Goal: Task Accomplishment & Management: Use online tool/utility

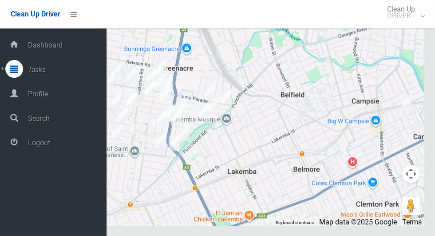
scroll to position [4579, 0]
click at [43, 145] on span "Logout" at bounding box center [65, 143] width 81 height 8
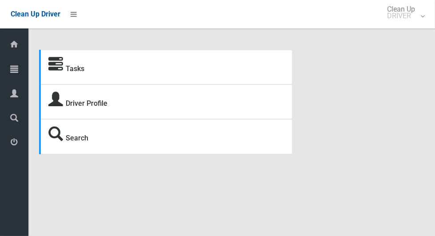
click at [24, 68] on span "Tasks" at bounding box center [22, 69] width 3 height 8
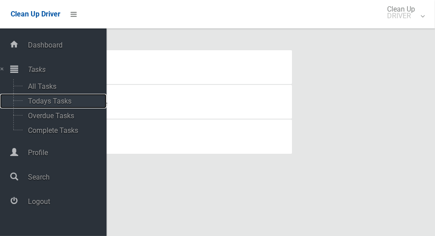
click at [63, 100] on span "Todays Tasks" at bounding box center [62, 101] width 74 height 8
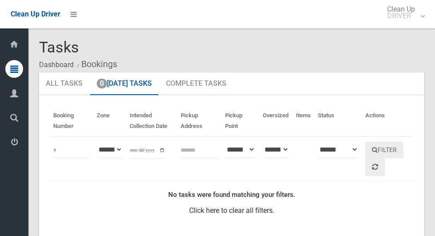
scroll to position [1, 0]
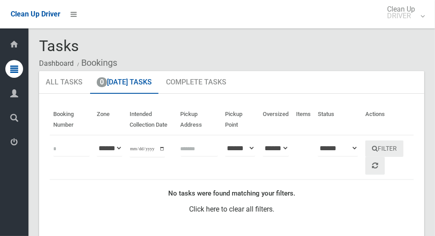
click at [11, 147] on icon at bounding box center [14, 142] width 8 height 18
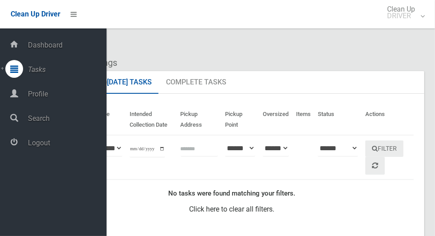
click at [31, 146] on span "Logout" at bounding box center [65, 143] width 81 height 8
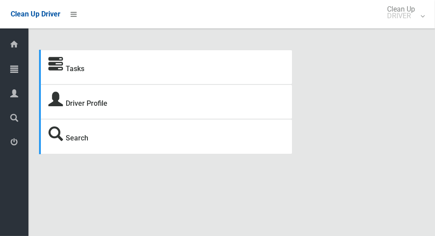
click at [12, 70] on icon at bounding box center [14, 69] width 8 height 18
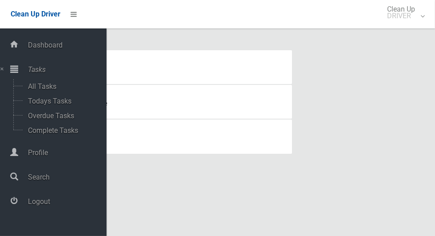
click at [17, 66] on icon at bounding box center [14, 69] width 8 height 18
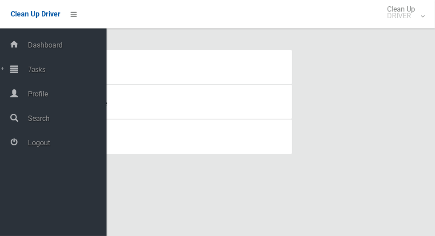
click at [11, 72] on icon at bounding box center [14, 69] width 8 height 18
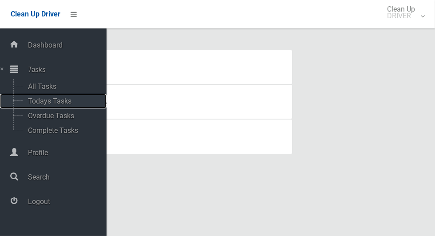
click at [29, 102] on span "Todays Tasks" at bounding box center [62, 101] width 74 height 8
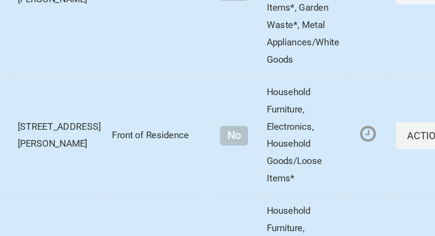
scroll to position [4883, 0]
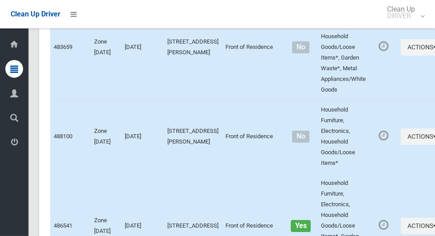
click at [11, 143] on icon at bounding box center [14, 142] width 8 height 18
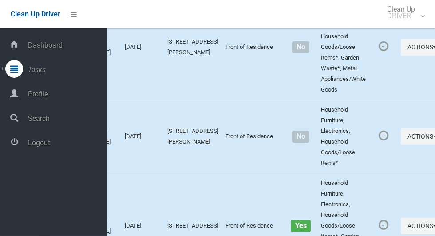
click at [35, 143] on span "Logout" at bounding box center [65, 143] width 81 height 8
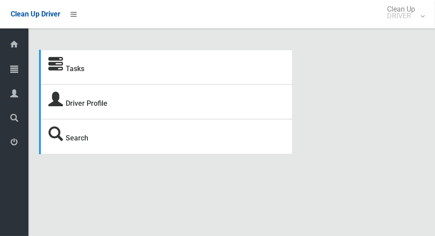
click at [10, 73] on div at bounding box center [14, 69] width 18 height 18
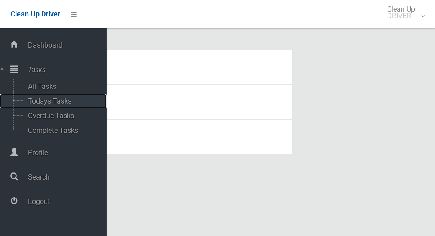
click at [29, 104] on span "Todays Tasks" at bounding box center [62, 101] width 74 height 8
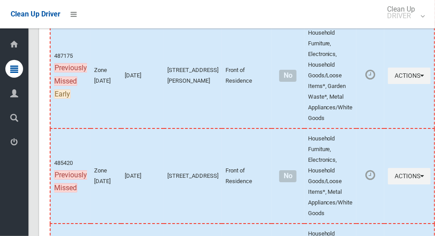
scroll to position [5129, 0]
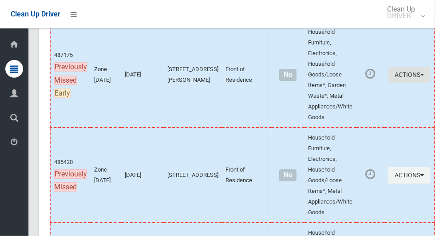
click at [421, 78] on icon "button" at bounding box center [423, 75] width 4 height 6
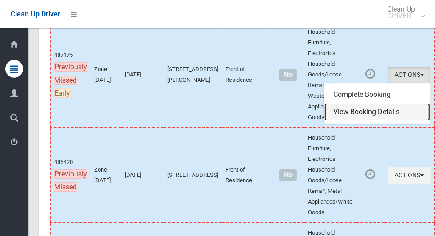
click at [377, 121] on link "View Booking Details" at bounding box center [378, 112] width 106 height 18
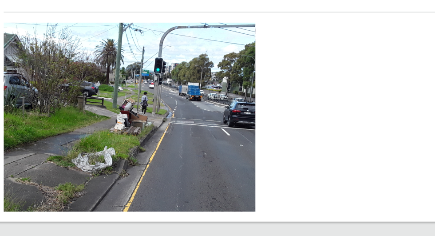
scroll to position [380, 0]
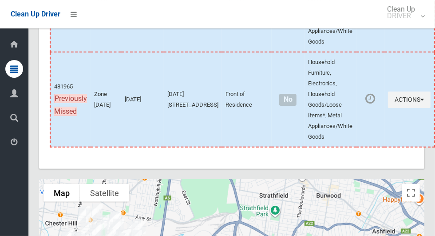
scroll to position [5484, 0]
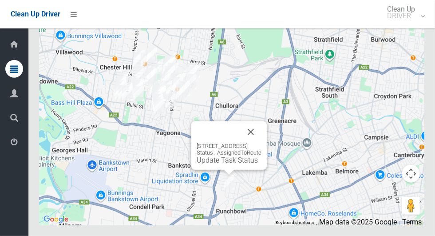
click at [262, 143] on button "Close" at bounding box center [250, 131] width 21 height 21
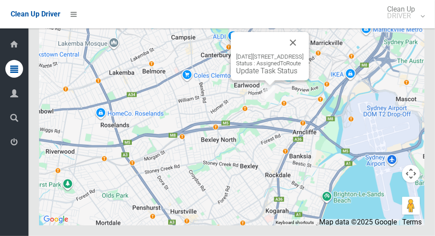
click at [304, 53] on button "Close" at bounding box center [293, 42] width 21 height 21
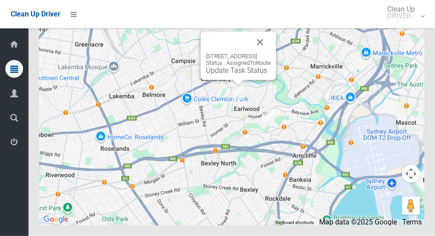
click at [271, 53] on button "Close" at bounding box center [260, 42] width 21 height 21
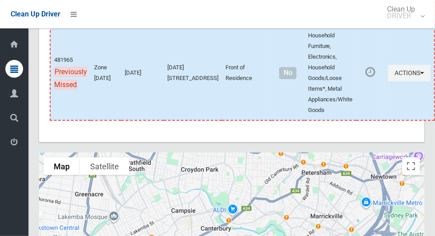
scroll to position [5324, 0]
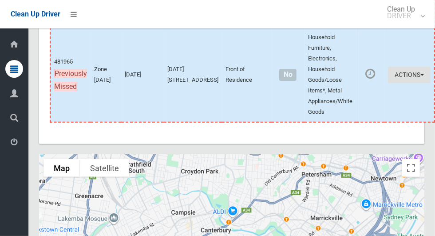
click at [397, 83] on button "Actions" at bounding box center [409, 75] width 43 height 16
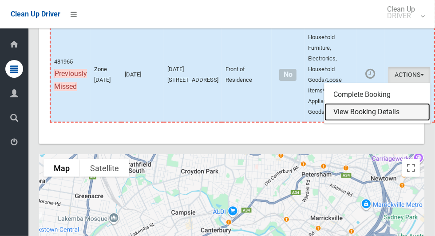
click at [366, 121] on link "View Booking Details" at bounding box center [378, 112] width 106 height 18
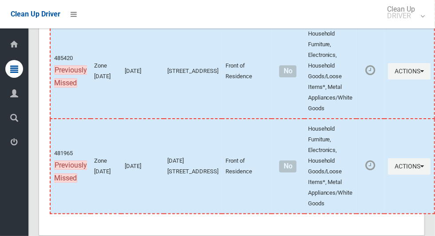
scroll to position [5230, 0]
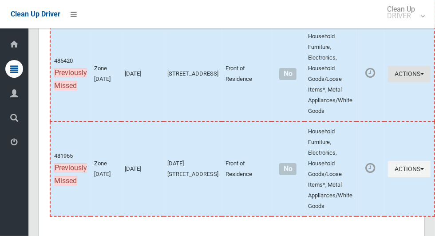
click at [398, 82] on button "Actions" at bounding box center [409, 74] width 43 height 16
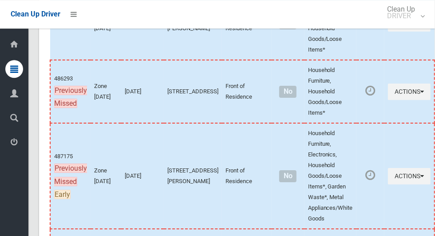
scroll to position [5026, 0]
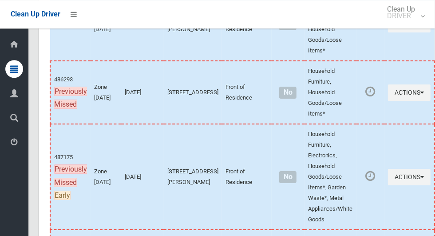
click at [397, 128] on div at bounding box center [217, 118] width 435 height 236
click at [396, 101] on button "Actions" at bounding box center [409, 92] width 43 height 16
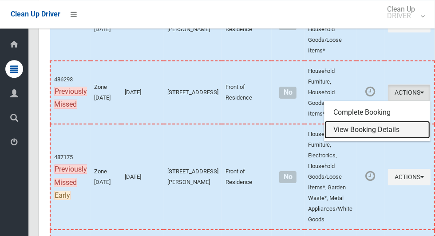
click at [371, 139] on link "View Booking Details" at bounding box center [378, 130] width 106 height 18
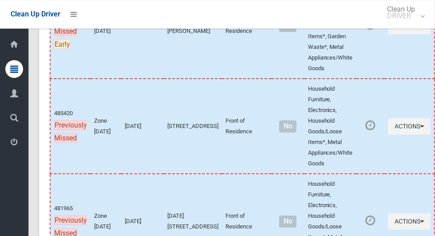
scroll to position [5179, 0]
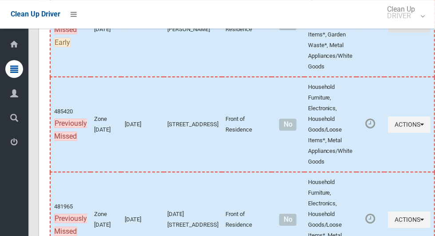
click at [421, 27] on icon "button" at bounding box center [423, 24] width 4 height 6
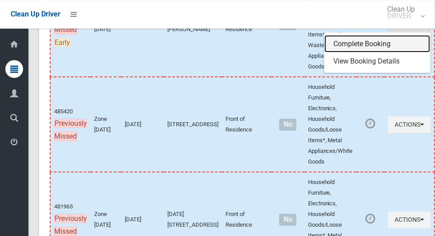
click at [365, 53] on link "Complete Booking" at bounding box center [378, 44] width 106 height 18
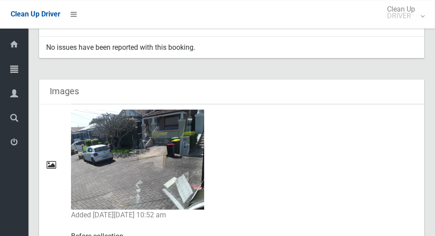
scroll to position [481, 0]
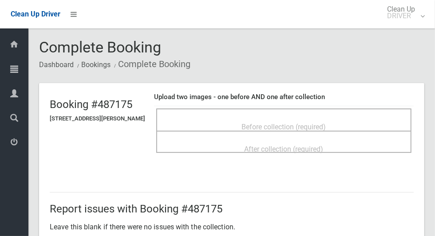
click at [354, 120] on div "Before collection (required)" at bounding box center [284, 126] width 236 height 16
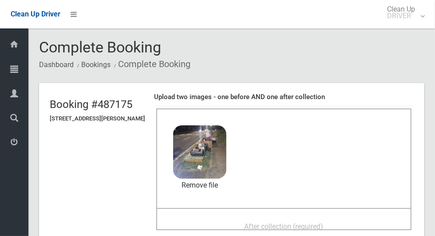
click at [323, 218] on div "After collection (required)" at bounding box center [284, 226] width 236 height 16
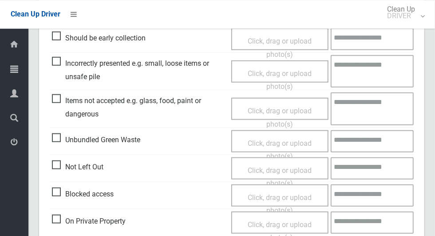
scroll to position [380, 0]
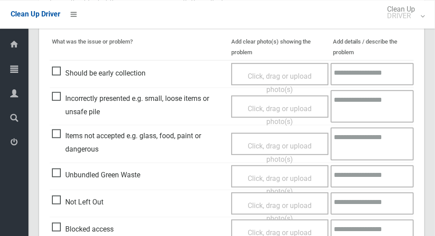
click at [60, 97] on span "Incorrectly presented e.g. small, loose items or unsafe pile" at bounding box center [139, 105] width 175 height 26
click at [273, 104] on span "Click, drag or upload photo(s)" at bounding box center [280, 115] width 64 height 22
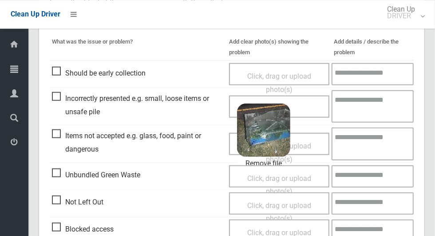
scroll to position [727, 0]
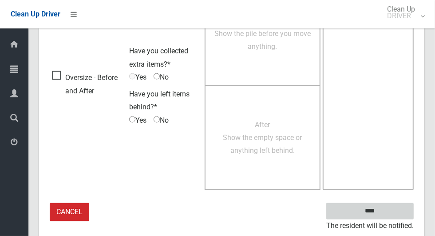
click at [391, 212] on input "****" at bounding box center [371, 211] width 88 height 16
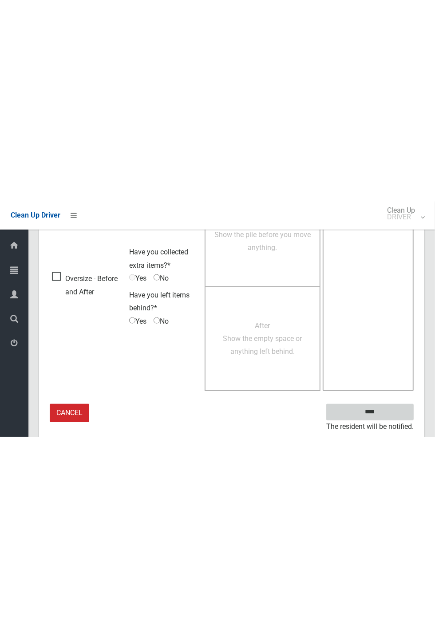
scroll to position [350, 0]
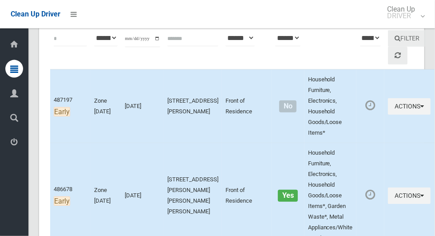
scroll to position [123, 0]
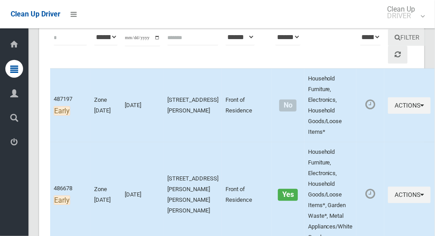
click at [18, 147] on icon at bounding box center [14, 142] width 8 height 18
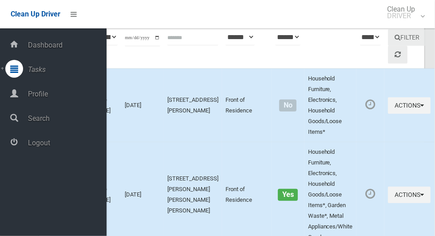
click at [79, 142] on span "Logout" at bounding box center [65, 143] width 81 height 8
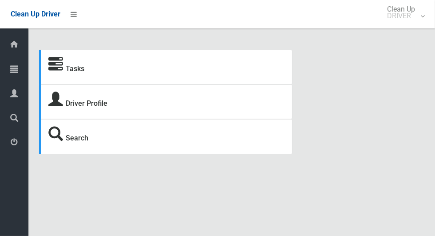
click at [18, 71] on icon at bounding box center [14, 69] width 8 height 18
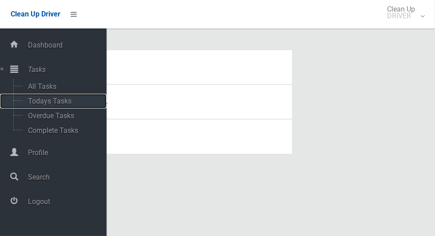
click at [61, 101] on span "Todays Tasks" at bounding box center [62, 101] width 74 height 8
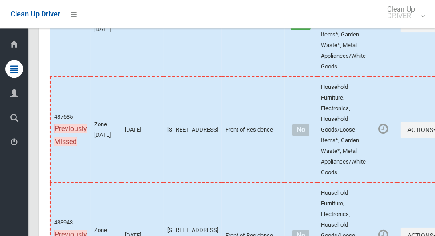
scroll to position [5146, 0]
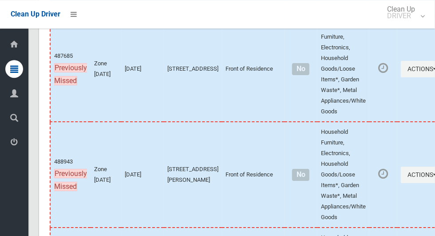
click at [15, 139] on icon at bounding box center [14, 142] width 8 height 18
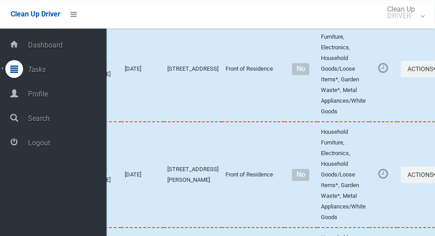
click at [81, 147] on span "Logout" at bounding box center [65, 143] width 81 height 8
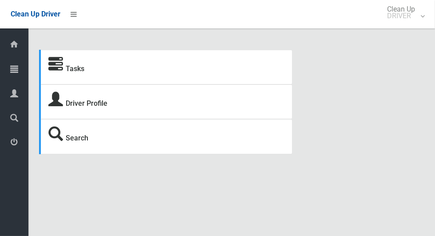
click at [11, 69] on icon at bounding box center [14, 69] width 8 height 18
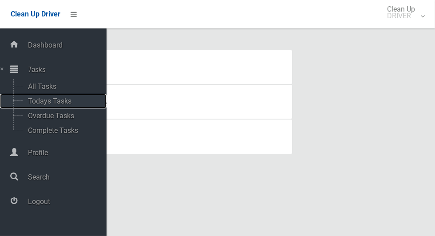
click at [66, 99] on span "Todays Tasks" at bounding box center [62, 101] width 74 height 8
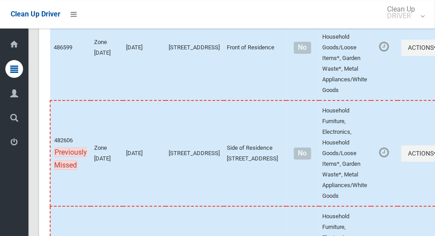
scroll to position [5163, 0]
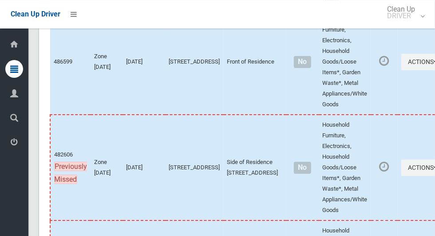
click at [11, 143] on icon at bounding box center [14, 142] width 8 height 18
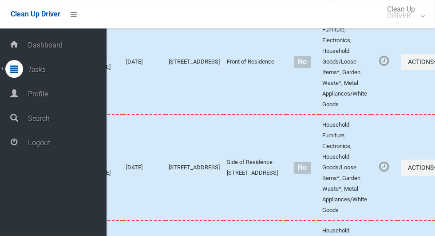
click at [84, 143] on span "Logout" at bounding box center [65, 143] width 81 height 8
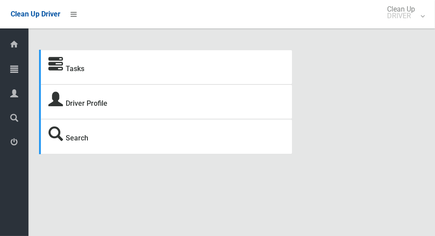
click at [24, 67] on span "Tasks" at bounding box center [22, 69] width 3 height 8
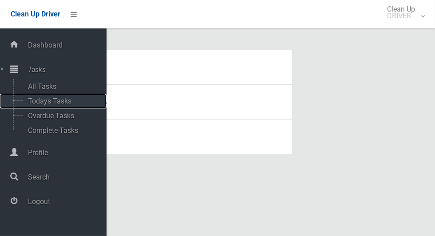
click at [71, 105] on span "Todays Tasks" at bounding box center [62, 101] width 74 height 8
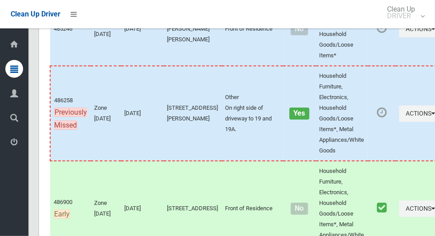
scroll to position [4925, 0]
click at [14, 142] on icon at bounding box center [14, 142] width 8 height 18
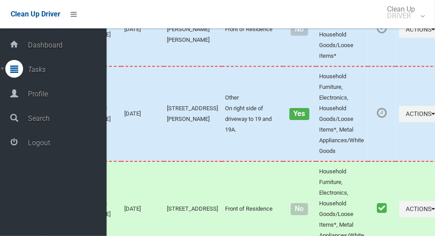
click at [88, 145] on span "Logout" at bounding box center [65, 143] width 81 height 8
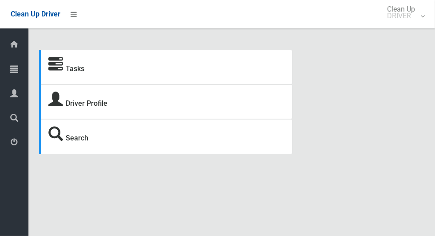
click at [11, 68] on icon at bounding box center [14, 69] width 8 height 18
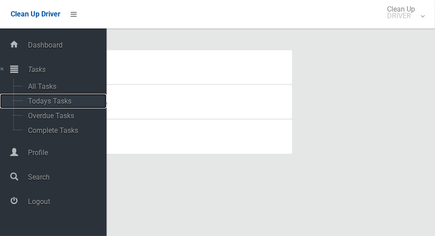
click at [68, 99] on span "Todays Tasks" at bounding box center [62, 101] width 74 height 8
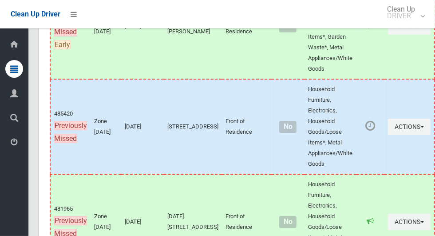
scroll to position [5177, 0]
click at [397, 135] on button "Actions" at bounding box center [409, 126] width 43 height 16
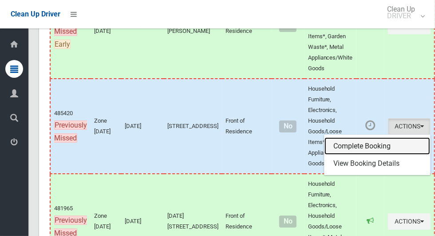
click at [364, 155] on link "Complete Booking" at bounding box center [378, 146] width 106 height 18
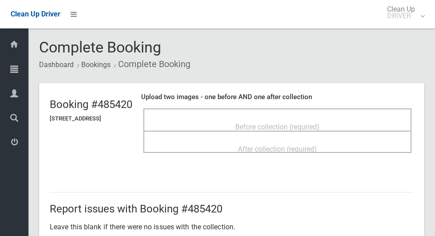
click at [304, 126] on span "Before collection (required)" at bounding box center [277, 127] width 84 height 8
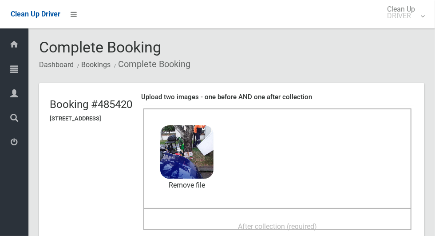
click at [349, 219] on div "After collection (required)" at bounding box center [277, 226] width 249 height 16
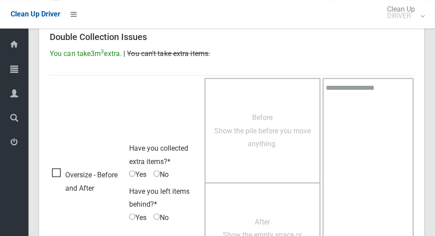
scroll to position [727, 0]
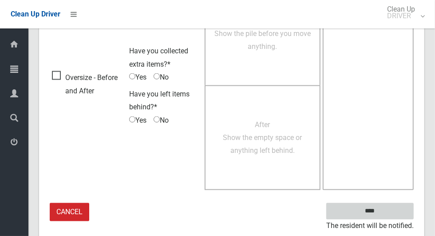
click at [390, 206] on input "****" at bounding box center [371, 211] width 88 height 16
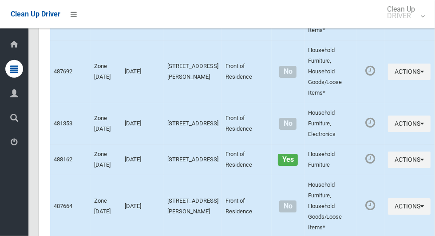
scroll to position [5484, 0]
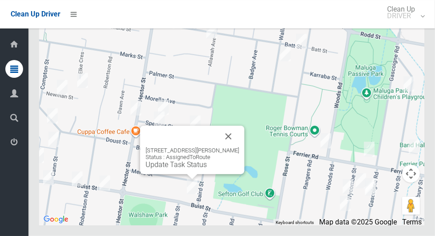
click at [233, 147] on button "Close" at bounding box center [228, 136] width 21 height 21
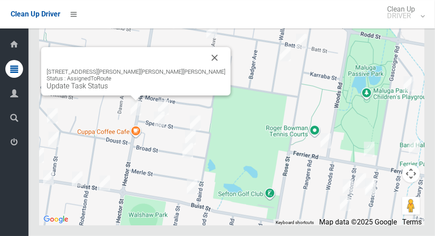
click at [204, 68] on button "Close" at bounding box center [214, 57] width 21 height 21
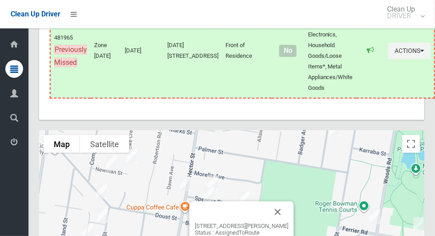
scroll to position [5484, 0]
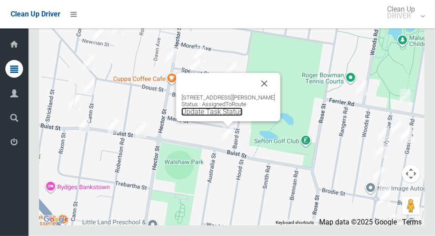
click at [235, 116] on link "Update Task Status" at bounding box center [212, 112] width 61 height 8
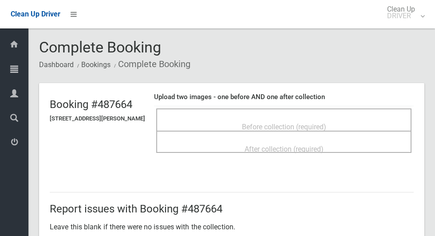
click at [327, 123] on span "Before collection (required)" at bounding box center [284, 127] width 84 height 8
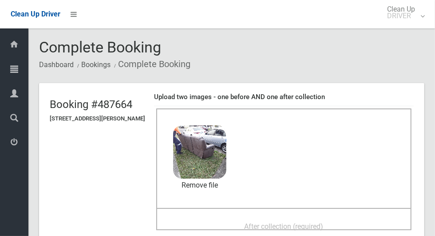
click at [334, 224] on div "After collection (required)" at bounding box center [284, 226] width 236 height 16
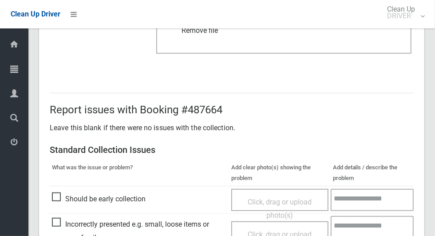
scroll to position [727, 0]
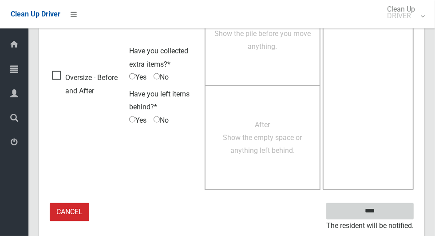
click at [391, 203] on input "****" at bounding box center [371, 211] width 88 height 16
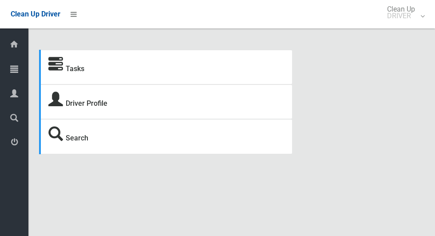
click at [18, 66] on icon at bounding box center [14, 69] width 8 height 18
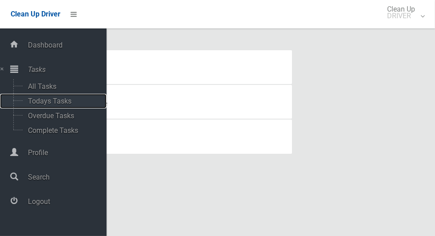
click at [64, 102] on span "Todays Tasks" at bounding box center [62, 101] width 74 height 8
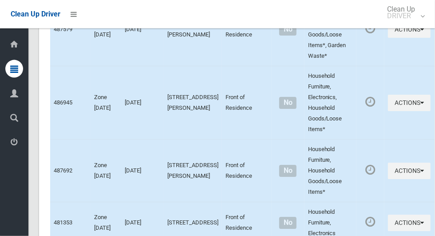
scroll to position [5484, 0]
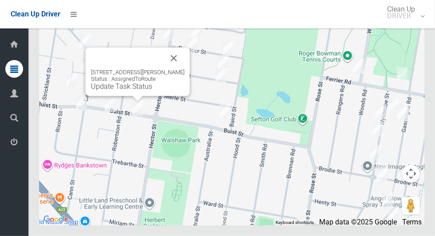
click at [116, 96] on div "17 Buist Street, BASS HILL NSW 2197 Status : AssignedToRoute Update Task Status" at bounding box center [138, 72] width 104 height 48
click at [129, 96] on div "17 Buist Street, BASS HILL NSW 2197 Status : AssignedToRoute Update Task Status" at bounding box center [138, 72] width 104 height 48
click at [130, 91] on link "Update Task Status" at bounding box center [121, 86] width 61 height 8
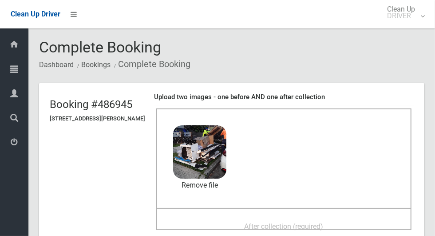
click at [339, 219] on div "After collection (required)" at bounding box center [284, 226] width 236 height 16
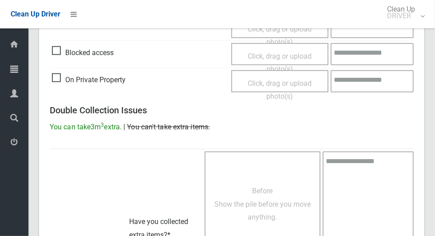
scroll to position [727, 0]
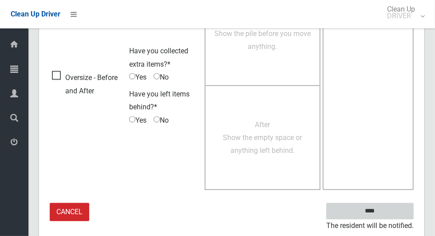
click at [394, 207] on input "****" at bounding box center [371, 211] width 88 height 16
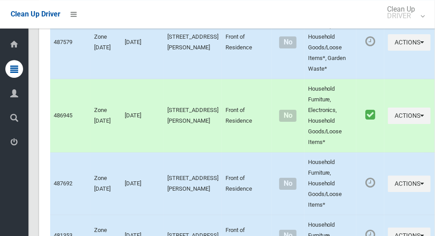
scroll to position [5484, 0]
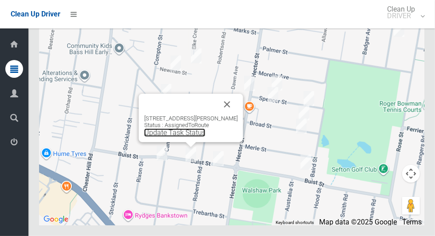
click at [192, 137] on link "Update Task Status" at bounding box center [174, 132] width 61 height 8
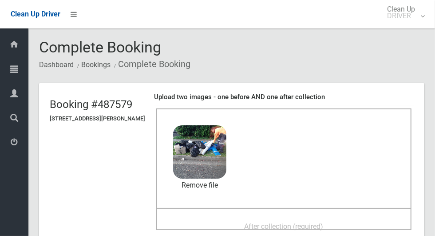
click at [354, 222] on div "After collection (required)" at bounding box center [284, 226] width 236 height 16
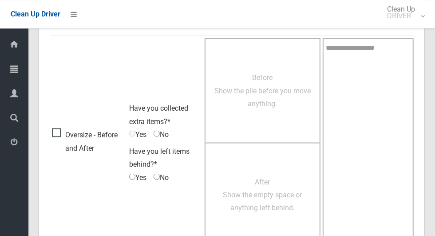
scroll to position [727, 0]
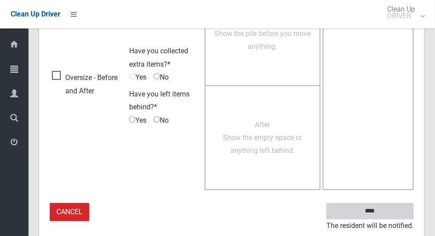
click at [386, 214] on input "****" at bounding box center [371, 211] width 88 height 16
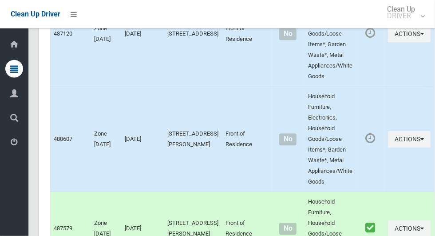
scroll to position [5484, 0]
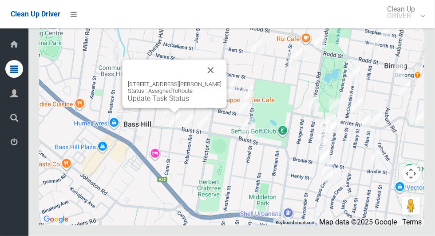
click at [210, 81] on button "Close" at bounding box center [210, 70] width 21 height 21
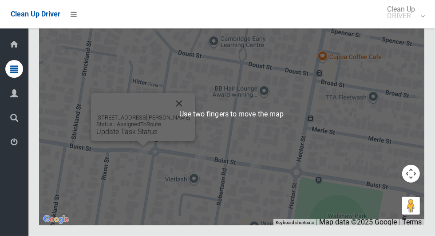
scroll to position [5484, 0]
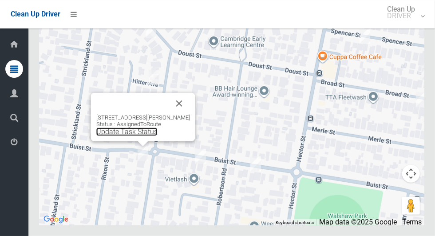
click at [147, 136] on link "Update Task Status" at bounding box center [126, 132] width 61 height 8
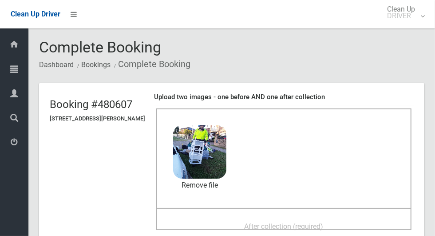
click at [319, 222] on span "After collection (required)" at bounding box center [284, 226] width 79 height 8
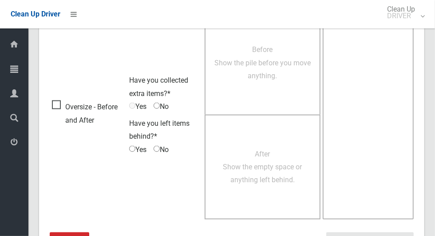
scroll to position [727, 0]
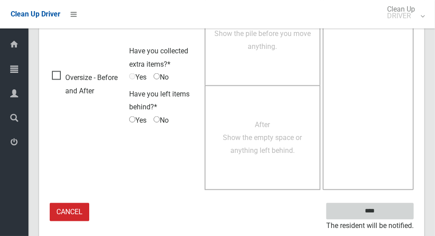
click at [395, 206] on input "****" at bounding box center [371, 211] width 88 height 16
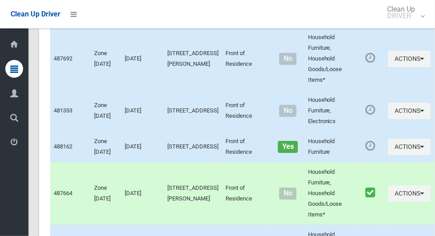
scroll to position [5484, 0]
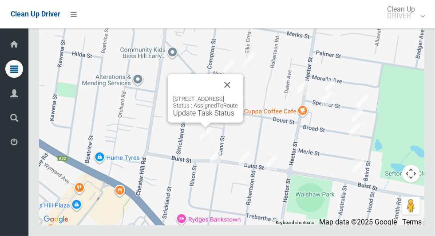
click at [238, 96] on button "Close" at bounding box center [227, 84] width 21 height 21
click at [204, 117] on link "Update Task Status" at bounding box center [203, 113] width 61 height 8
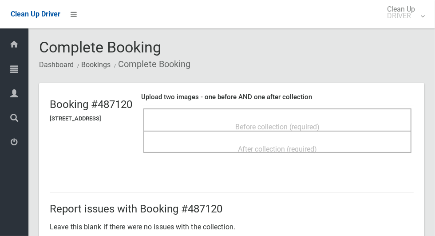
click at [320, 123] on span "Before collection (required)" at bounding box center [277, 127] width 84 height 8
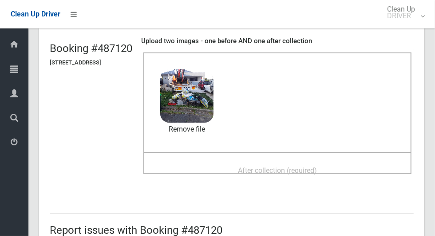
scroll to position [46, 0]
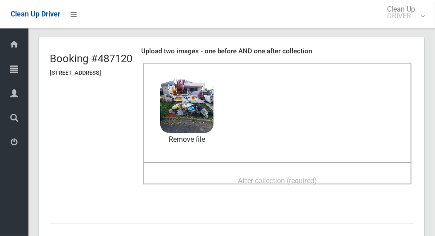
click at [343, 172] on div "After collection (required)" at bounding box center [277, 180] width 249 height 16
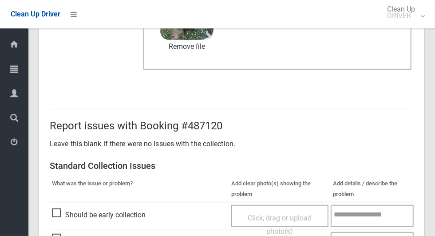
scroll to position [727, 0]
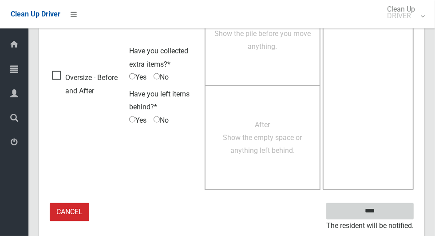
click at [394, 203] on input "****" at bounding box center [371, 211] width 88 height 16
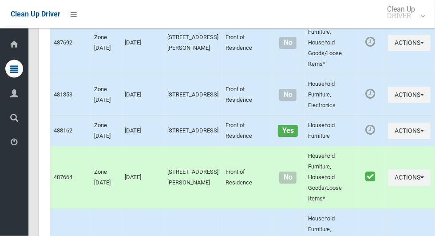
scroll to position [5484, 0]
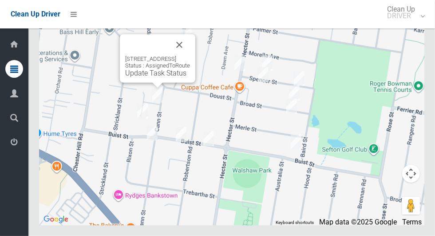
click at [153, 77] on div "32A Hitter Avenue, BASS HILL NSW 2197 Status : AssignedToRoute Update Task Stat…" at bounding box center [157, 67] width 65 height 22
click at [147, 77] on link "Update Task Status" at bounding box center [155, 73] width 61 height 8
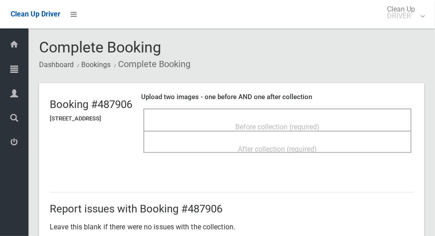
click at [281, 123] on span "Before collection (required)" at bounding box center [277, 127] width 84 height 8
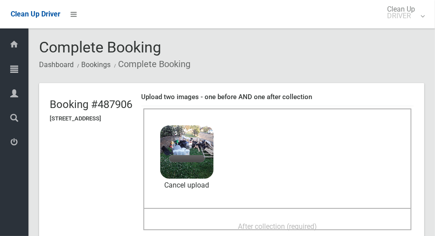
click at [317, 222] on span "After collection (required)" at bounding box center [277, 226] width 79 height 8
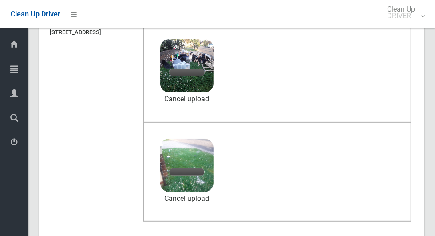
scroll to position [92, 0]
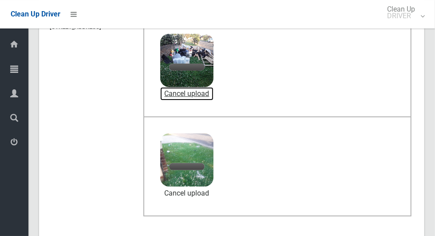
click at [214, 94] on link "Cancel upload" at bounding box center [186, 93] width 53 height 13
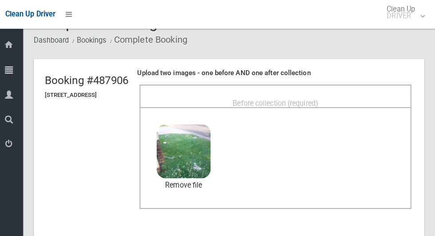
scroll to position [23, 0]
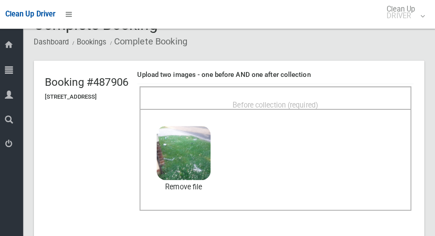
click at [307, 100] on span "Before collection (required)" at bounding box center [277, 104] width 84 height 8
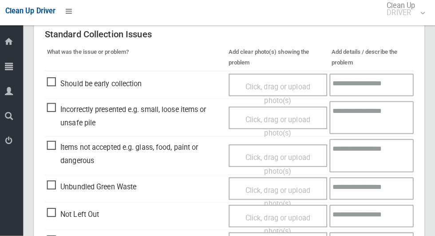
scroll to position [727, 0]
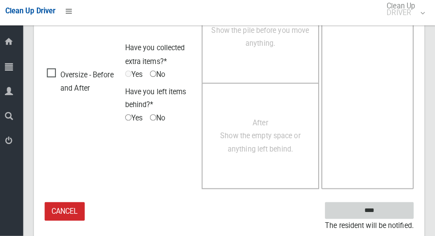
click at [375, 208] on input "****" at bounding box center [371, 211] width 88 height 16
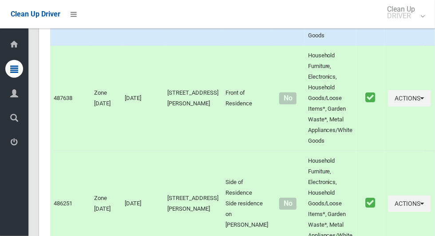
scroll to position [5484, 0]
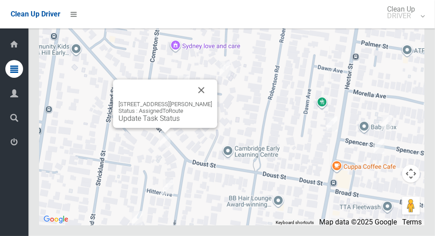
click at [164, 128] on div "34 Cann Street, BASS HILL NSW 2197 Status : AssignedToRoute Update Task Status" at bounding box center [165, 104] width 104 height 48
click at [166, 123] on link "Update Task Status" at bounding box center [149, 118] width 61 height 8
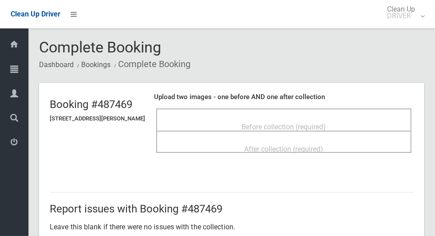
click at [347, 118] on div "Before collection (required)" at bounding box center [284, 126] width 236 height 16
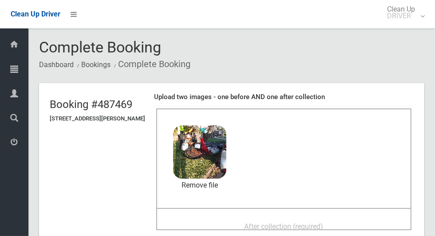
click at [336, 218] on div "After collection (required)" at bounding box center [284, 226] width 236 height 16
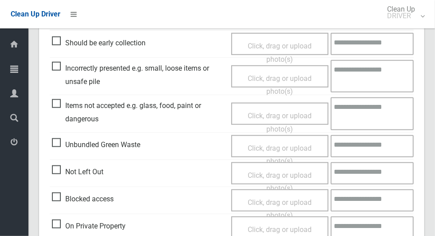
scroll to position [727, 0]
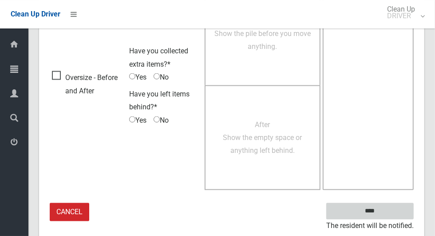
click at [392, 208] on input "****" at bounding box center [371, 211] width 88 height 16
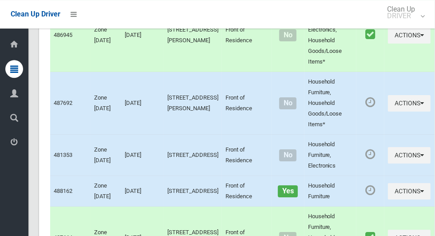
scroll to position [5484, 0]
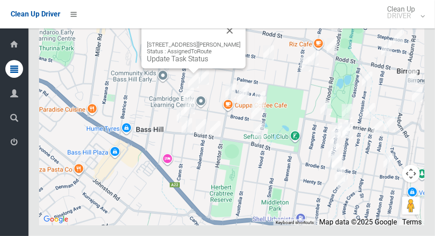
click at [190, 63] on div "2A Newman Street, BASS HILL NSW 2197 Status : AssignedToRoute Update Task Status" at bounding box center [194, 52] width 94 height 22
click at [187, 63] on div "2A Newman Street, BASS HILL NSW 2197 Status : AssignedToRoute Update Task Status" at bounding box center [194, 52] width 94 height 22
click at [186, 63] on link "Update Task Status" at bounding box center [177, 59] width 61 height 8
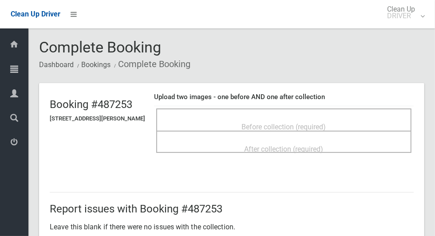
click at [327, 124] on span "Before collection (required)" at bounding box center [284, 127] width 84 height 8
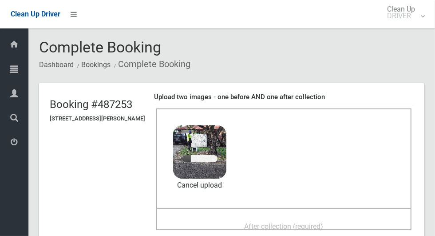
click at [331, 218] on div "After collection (required)" at bounding box center [284, 226] width 236 height 16
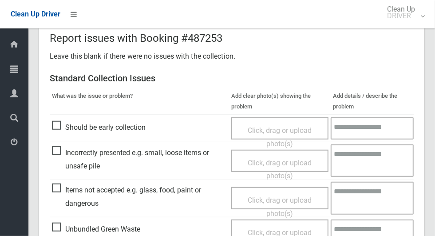
scroll to position [727, 0]
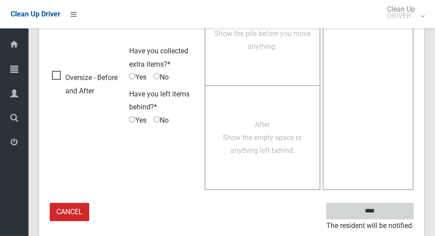
click at [393, 209] on input "****" at bounding box center [371, 211] width 88 height 16
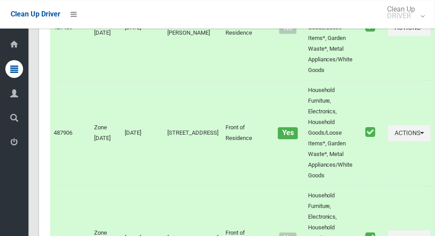
scroll to position [5484, 0]
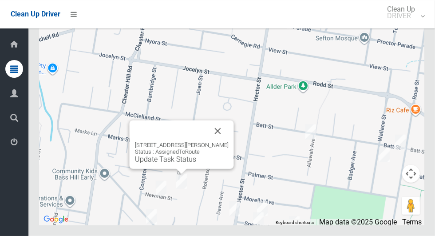
click at [180, 163] on div "11 Newman Street, BASS HILL NSW 2197 Status : AssignedToRoute Update Task Status" at bounding box center [182, 153] width 94 height 22
click at [172, 163] on link "Update Task Status" at bounding box center [165, 159] width 61 height 8
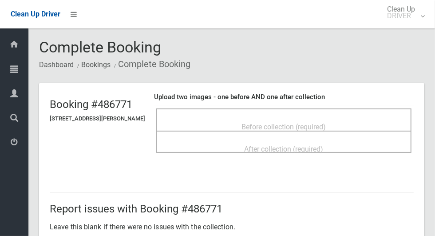
click at [312, 123] on span "Before collection (required)" at bounding box center [284, 127] width 84 height 8
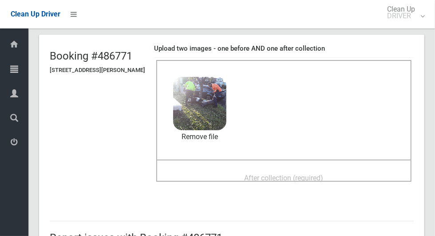
scroll to position [47, 0]
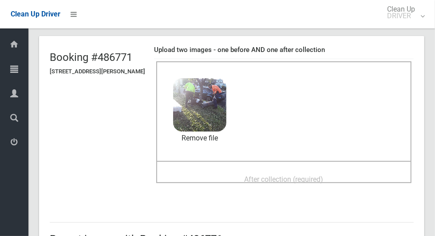
click at [357, 171] on div "After collection (required)" at bounding box center [284, 179] width 236 height 16
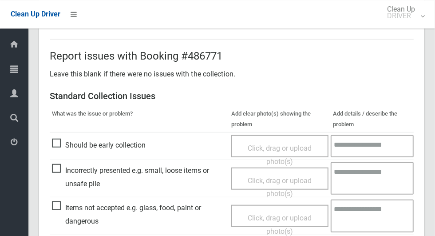
scroll to position [727, 0]
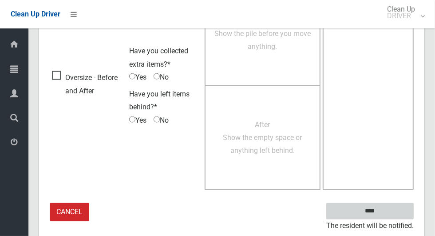
click at [398, 205] on input "****" at bounding box center [371, 211] width 88 height 16
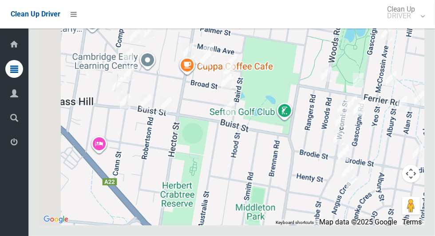
scroll to position [5477, 0]
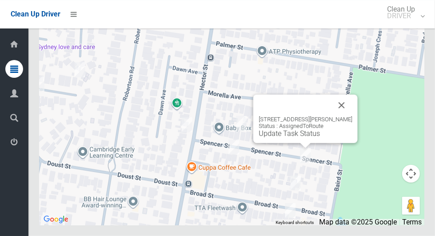
click at [346, 116] on button "Close" at bounding box center [341, 105] width 21 height 21
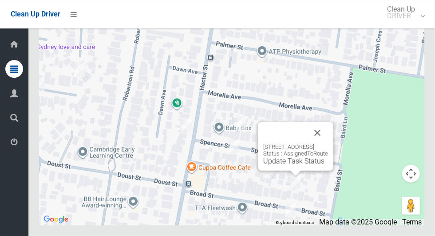
click at [328, 143] on button "Close" at bounding box center [317, 132] width 21 height 21
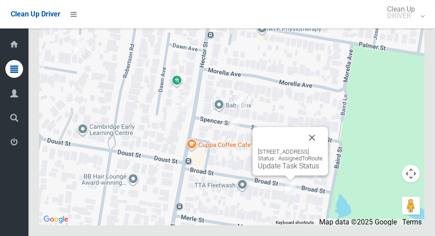
click at [323, 148] on button "Close" at bounding box center [312, 137] width 21 height 21
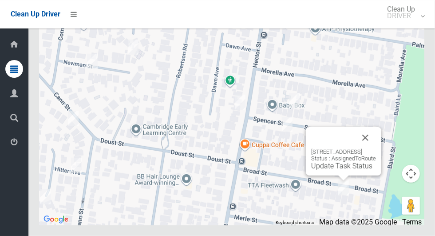
click at [376, 148] on button "Close" at bounding box center [365, 137] width 21 height 21
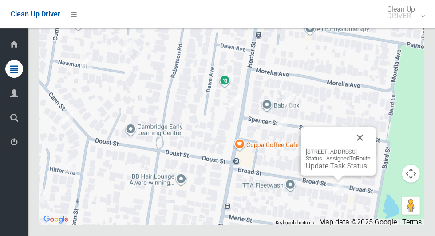
click at [341, 170] on link "Update Task Status" at bounding box center [336, 166] width 61 height 8
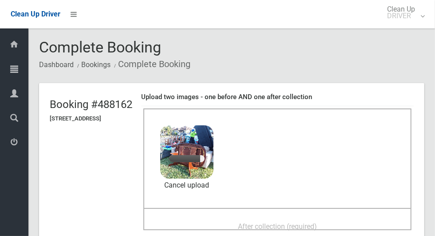
click at [325, 218] on div "After collection (required)" at bounding box center [277, 226] width 249 height 16
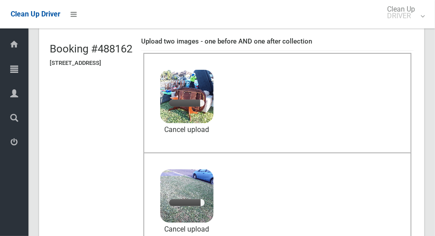
scroll to position [56, 0]
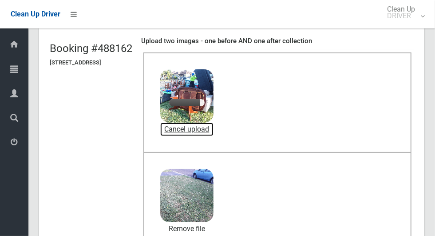
click at [214, 127] on link "Cancel upload" at bounding box center [186, 129] width 53 height 13
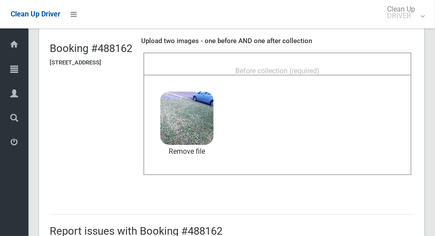
click at [339, 62] on div "Before collection (required)" at bounding box center [277, 70] width 249 height 16
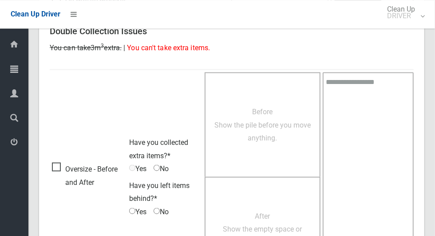
scroll to position [727, 0]
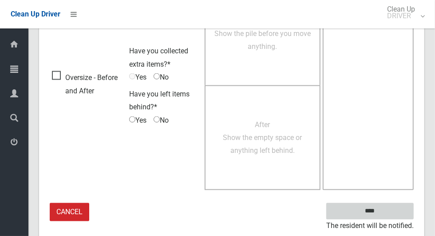
click at [395, 209] on input "****" at bounding box center [371, 211] width 88 height 16
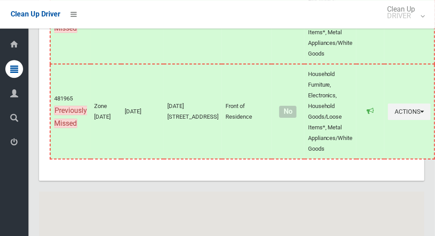
scroll to position [5484, 0]
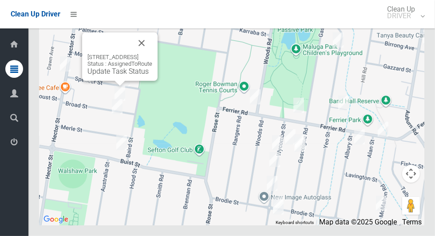
click at [116, 76] on link "Update Task Status" at bounding box center [118, 71] width 61 height 8
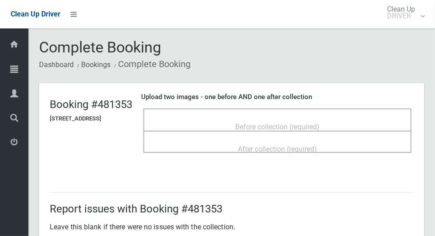
click at [320, 128] on span "Before collection (required)" at bounding box center [277, 127] width 84 height 8
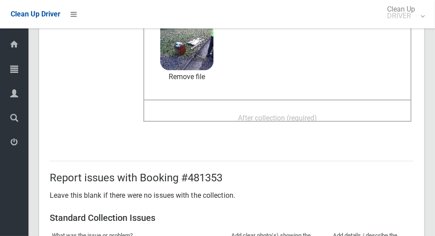
scroll to position [105, 0]
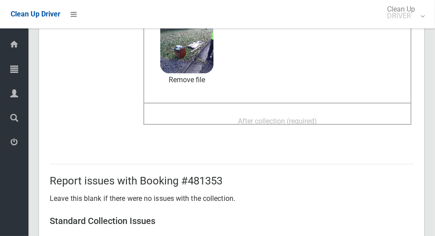
click at [317, 124] on span "After collection (required)" at bounding box center [277, 121] width 79 height 8
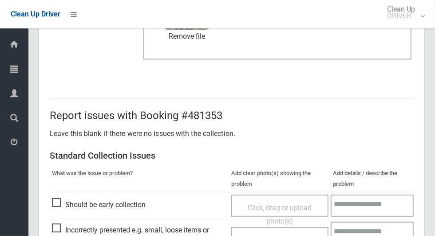
scroll to position [727, 0]
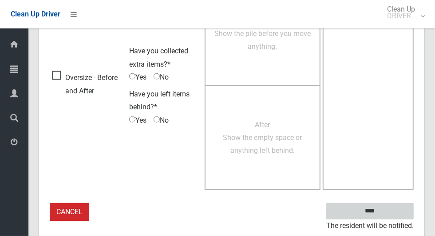
click at [391, 208] on input "****" at bounding box center [371, 211] width 88 height 16
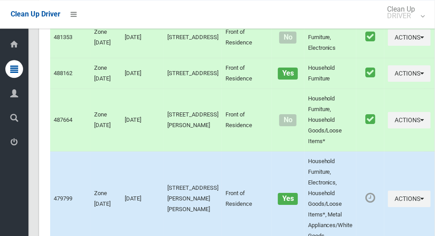
scroll to position [5484, 0]
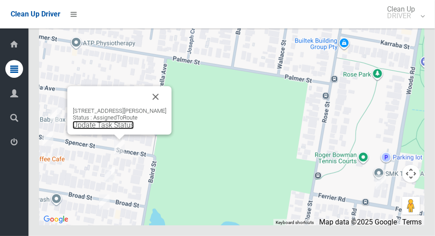
click at [118, 129] on link "Update Task Status" at bounding box center [103, 125] width 61 height 8
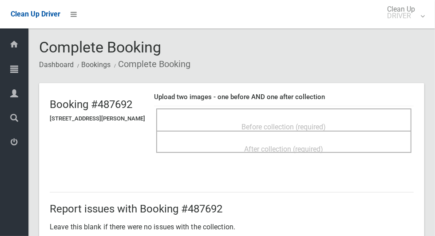
click at [356, 118] on div "Before collection (required)" at bounding box center [284, 126] width 236 height 16
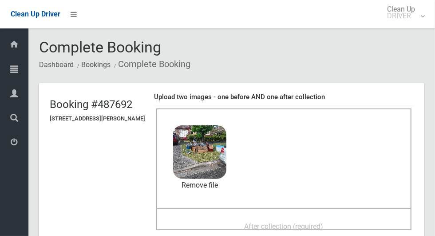
click at [320, 223] on span "After collection (required)" at bounding box center [284, 226] width 79 height 8
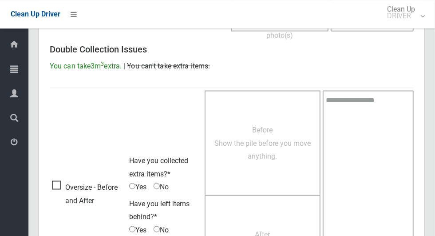
scroll to position [727, 0]
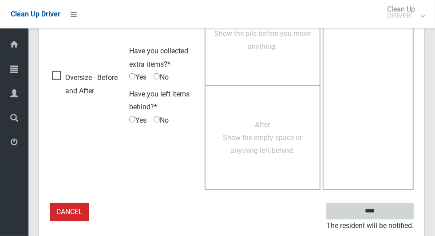
click at [397, 206] on input "****" at bounding box center [371, 211] width 88 height 16
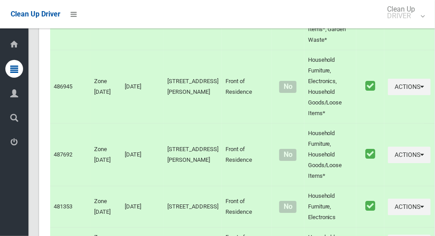
scroll to position [5484, 0]
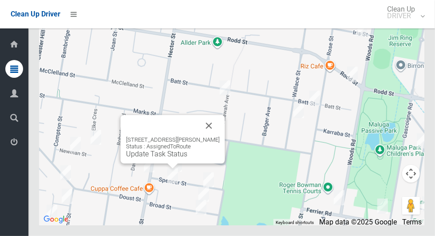
click at [207, 136] on button "Close" at bounding box center [209, 125] width 21 height 21
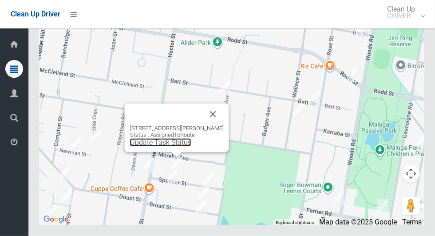
click at [181, 147] on link "Update Task Status" at bounding box center [160, 142] width 61 height 8
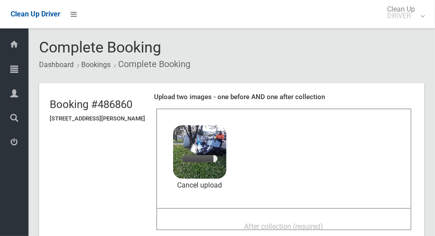
click at [317, 218] on div "After collection (required)" at bounding box center [284, 226] width 236 height 16
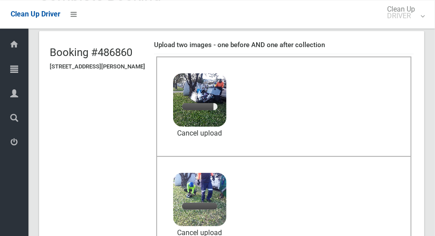
scroll to position [52, 0]
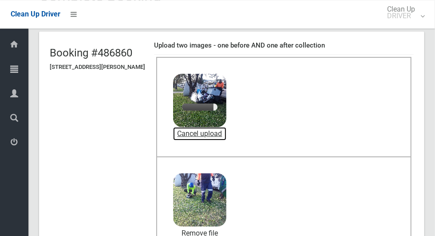
click at [213, 133] on link "Cancel upload" at bounding box center [199, 133] width 53 height 13
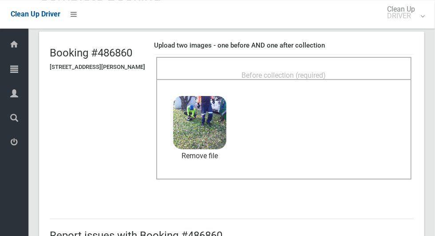
click at [306, 71] on span "Before collection (required)" at bounding box center [284, 75] width 84 height 8
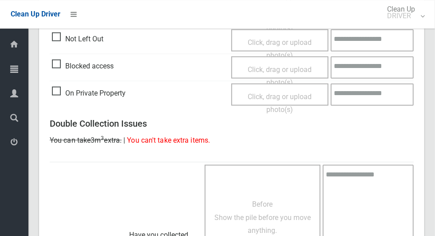
scroll to position [727, 0]
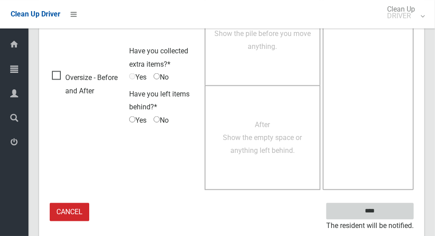
click at [388, 206] on input "****" at bounding box center [371, 211] width 88 height 16
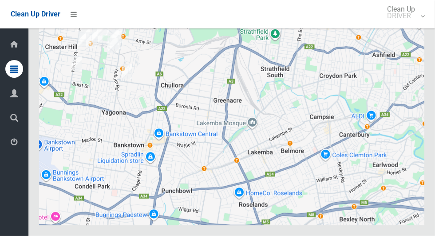
scroll to position [5484, 0]
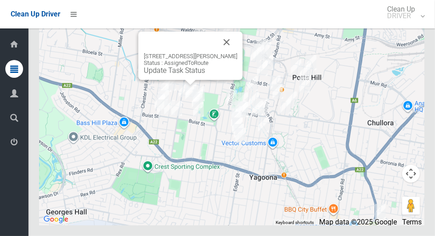
click at [189, 75] on link "Update Task Status" at bounding box center [174, 70] width 61 height 8
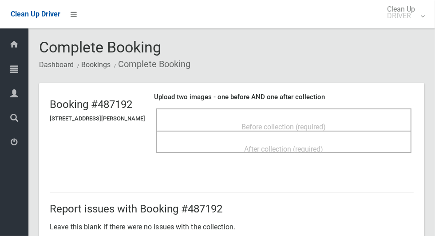
click at [323, 128] on span "Before collection (required)" at bounding box center [284, 127] width 84 height 8
click at [248, 123] on span "Before collection (required)" at bounding box center [284, 126] width 84 height 8
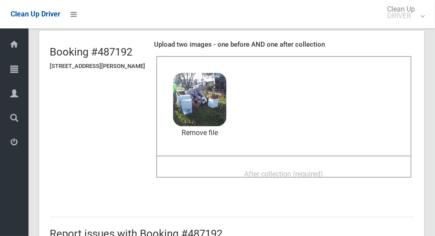
scroll to position [52, 0]
click at [357, 166] on div "After collection (required)" at bounding box center [284, 174] width 236 height 16
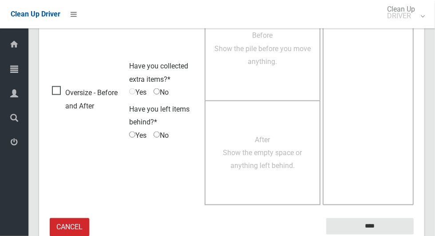
scroll to position [727, 0]
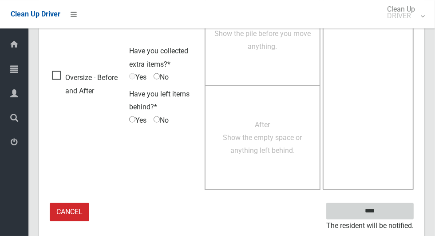
click at [386, 208] on input "****" at bounding box center [371, 211] width 88 height 16
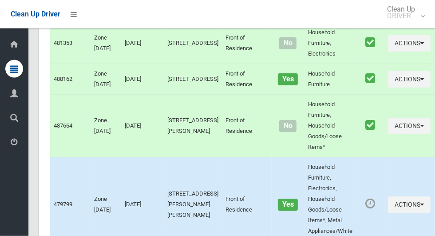
scroll to position [5484, 0]
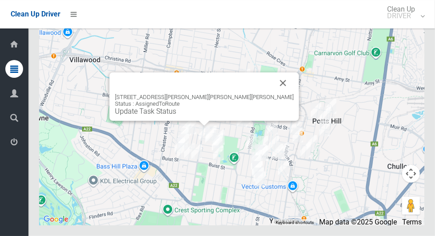
click at [176, 116] on link "Update Task Status" at bounding box center [145, 111] width 61 height 8
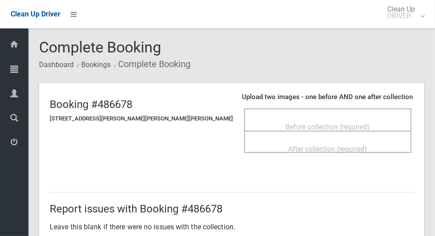
click at [366, 121] on div "Before collection (required)" at bounding box center [328, 126] width 148 height 16
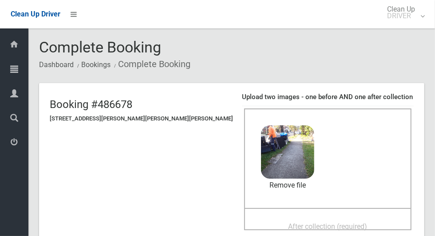
click at [303, 222] on span "After collection (required)" at bounding box center [328, 226] width 79 height 8
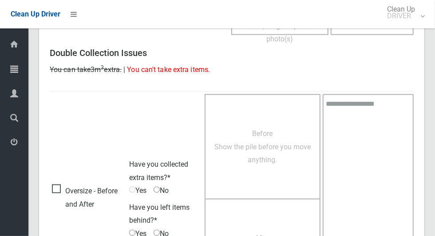
scroll to position [727, 0]
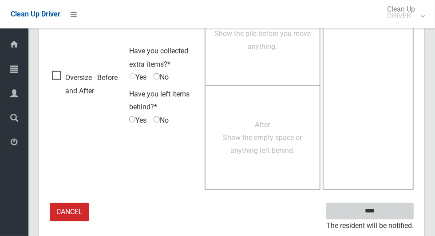
click at [404, 209] on input "****" at bounding box center [371, 211] width 88 height 16
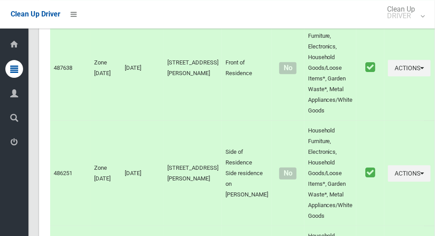
scroll to position [5484, 0]
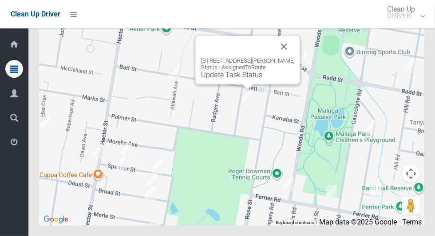
click at [283, 57] on button "Close" at bounding box center [284, 46] width 21 height 21
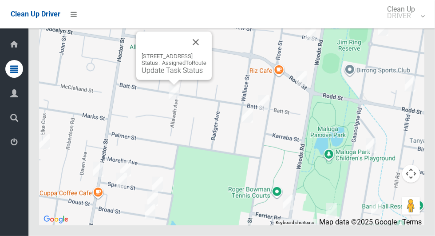
click at [207, 53] on button "Close" at bounding box center [195, 42] width 21 height 21
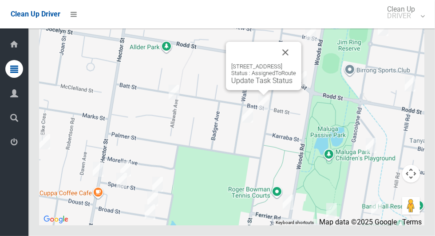
click at [295, 63] on button "Close" at bounding box center [285, 52] width 21 height 21
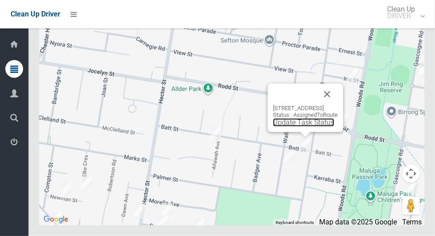
click at [304, 127] on link "Update Task Status" at bounding box center [303, 122] width 61 height 8
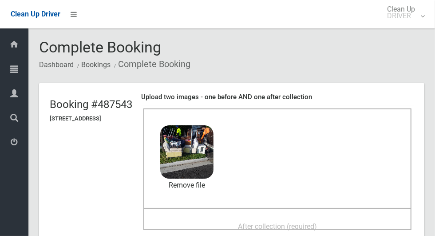
click at [343, 222] on div "After collection (required)" at bounding box center [277, 226] width 249 height 16
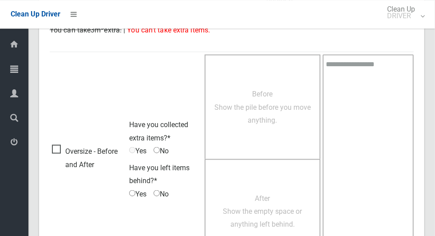
scroll to position [727, 0]
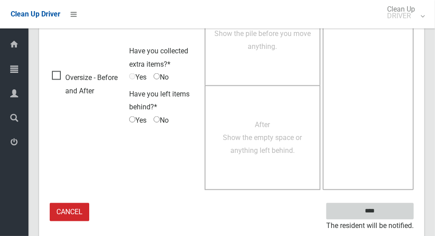
click at [394, 203] on input "****" at bounding box center [371, 211] width 88 height 16
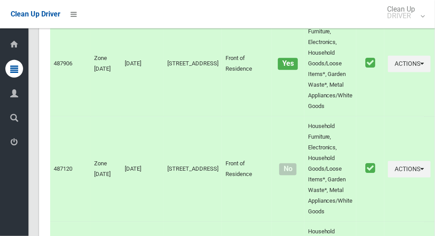
scroll to position [5484, 0]
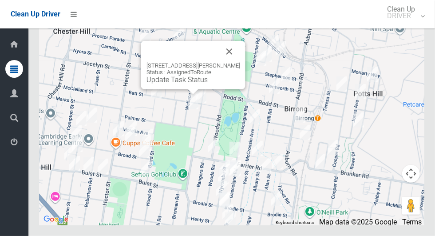
click at [198, 84] on div "37 Wallace Street, SEFTON NSW 2162 Status : AssignedToRoute Update Task Status" at bounding box center [194, 73] width 94 height 22
click at [198, 84] on link "Update Task Status" at bounding box center [177, 80] width 61 height 8
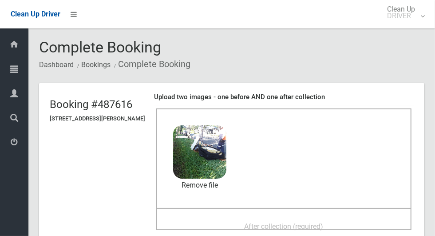
click at [345, 218] on div "After collection (required)" at bounding box center [284, 226] width 236 height 16
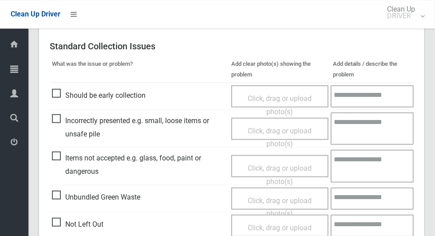
scroll to position [727, 0]
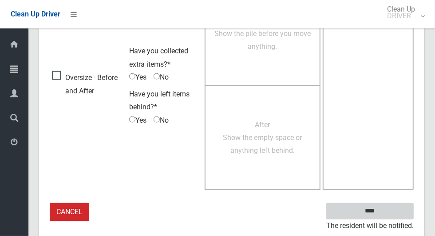
click at [395, 206] on input "****" at bounding box center [371, 211] width 88 height 16
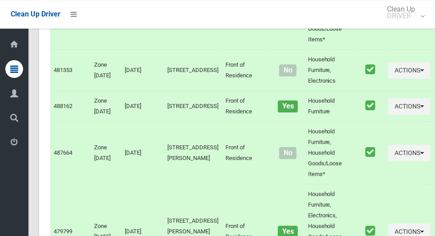
scroll to position [5484, 0]
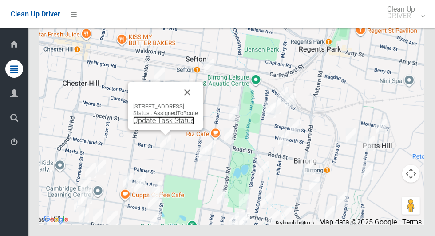
click at [164, 125] on link "Update Task Status" at bounding box center [163, 120] width 61 height 8
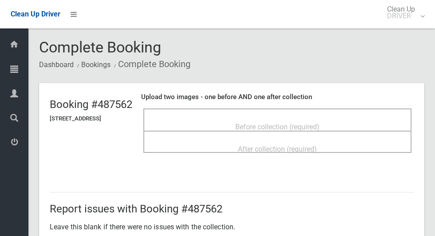
click at [307, 123] on span "Before collection (required)" at bounding box center [277, 127] width 84 height 8
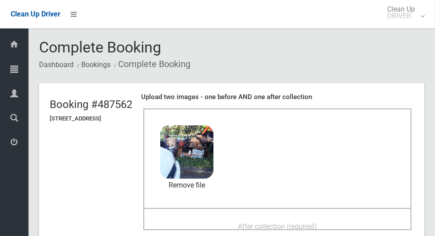
click at [317, 222] on span "After collection (required)" at bounding box center [277, 226] width 79 height 8
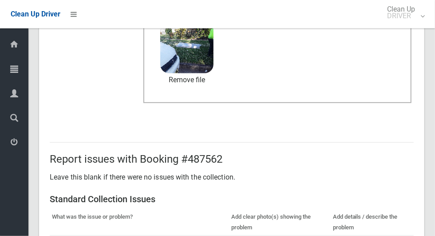
scroll to position [727, 0]
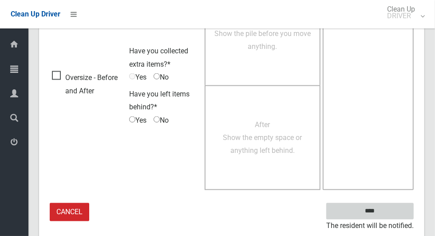
click at [391, 210] on input "****" at bounding box center [371, 211] width 88 height 16
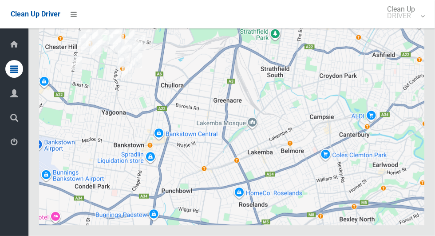
scroll to position [5484, 0]
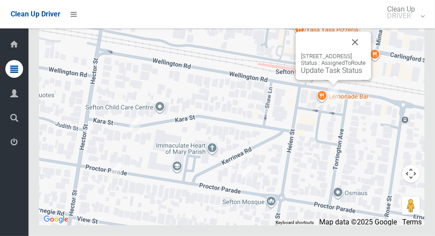
click at [366, 53] on button "Close" at bounding box center [355, 42] width 21 height 21
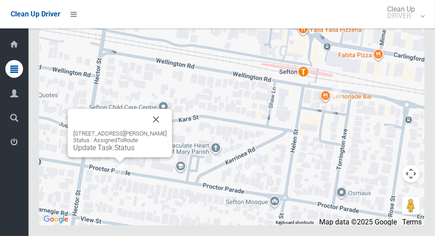
click at [157, 130] on button "Close" at bounding box center [156, 119] width 21 height 21
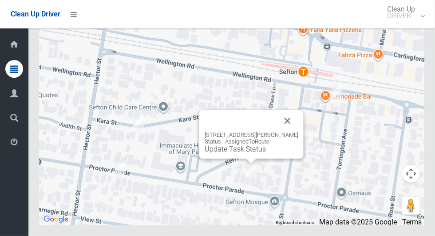
click at [294, 132] on button "Close" at bounding box center [287, 120] width 21 height 21
click at [293, 132] on button "Close" at bounding box center [287, 120] width 21 height 21
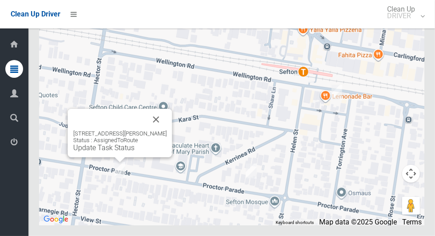
click at [162, 130] on button "Close" at bounding box center [156, 119] width 21 height 21
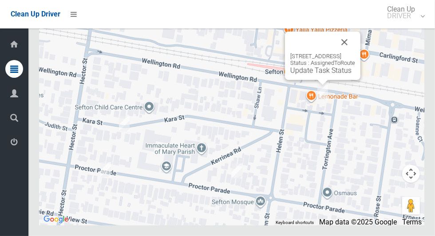
click at [355, 53] on button "Close" at bounding box center [344, 42] width 21 height 21
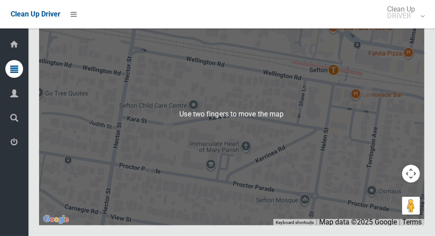
scroll to position [5484, 0]
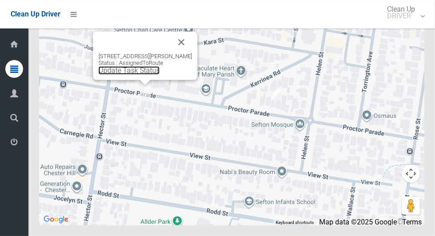
click at [149, 75] on link "Update Task Status" at bounding box center [129, 70] width 61 height 8
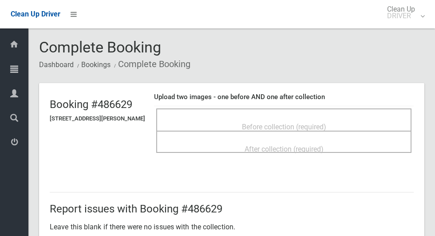
click at [293, 118] on div "Before collection (required)" at bounding box center [284, 126] width 236 height 16
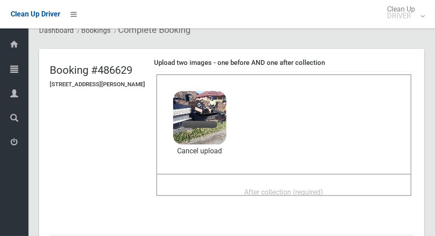
scroll to position [36, 0]
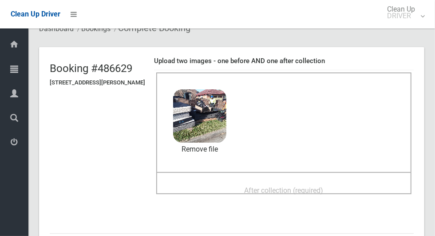
click at [280, 182] on div "After collection (required)" at bounding box center [284, 190] width 236 height 16
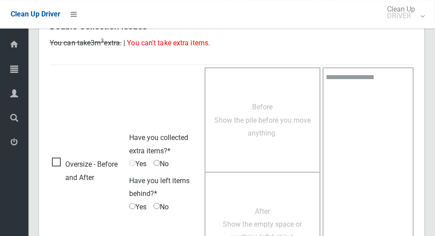
scroll to position [727, 0]
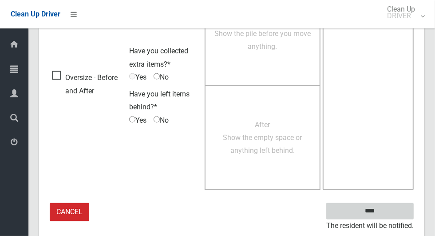
click at [397, 206] on input "****" at bounding box center [371, 211] width 88 height 16
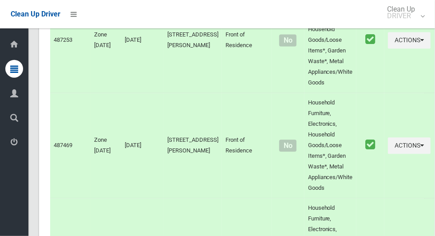
scroll to position [5484, 0]
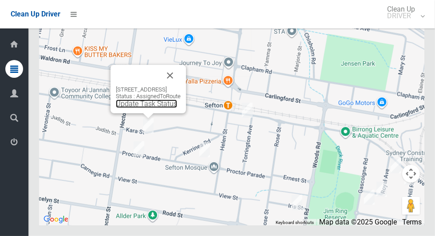
click at [158, 108] on link "Update Task Status" at bounding box center [146, 104] width 61 height 8
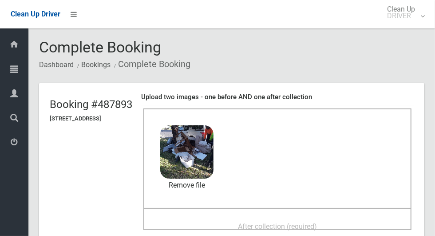
click at [317, 222] on span "After collection (required)" at bounding box center [277, 226] width 79 height 8
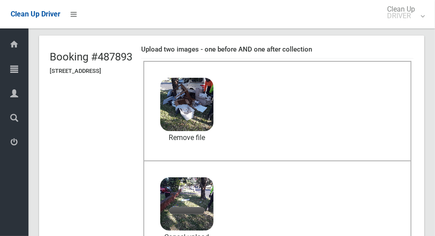
scroll to position [76, 0]
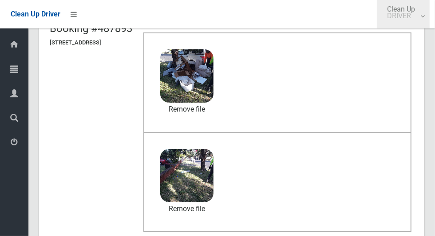
click at [430, 19] on link "Clean Up DRIVER" at bounding box center [403, 14] width 53 height 28
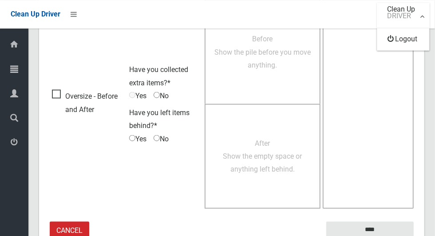
scroll to position [727, 0]
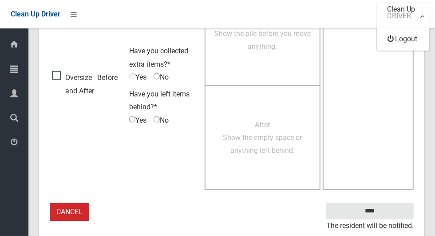
click at [388, 204] on div at bounding box center [217, 118] width 435 height 236
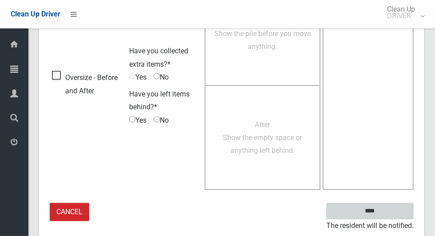
click at [386, 208] on input "****" at bounding box center [371, 211] width 88 height 16
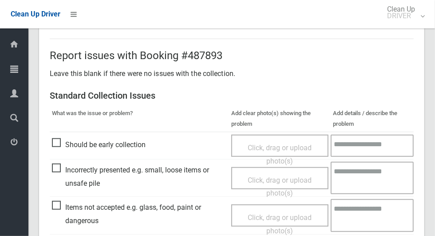
scroll to position [296, 0]
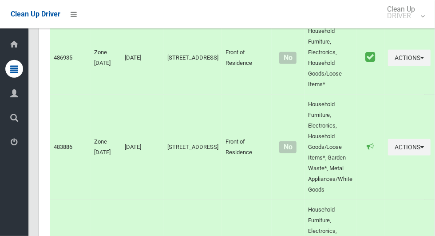
scroll to position [5484, 0]
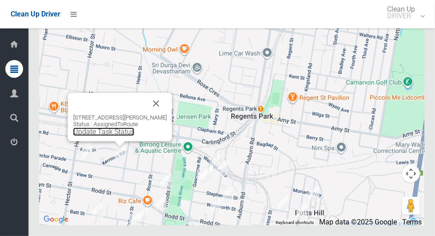
click at [116, 136] on link "Update Task Status" at bounding box center [103, 132] width 61 height 8
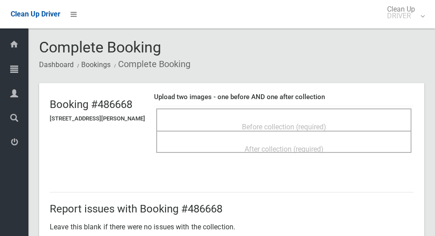
click at [313, 123] on span "Before collection (required)" at bounding box center [284, 127] width 84 height 8
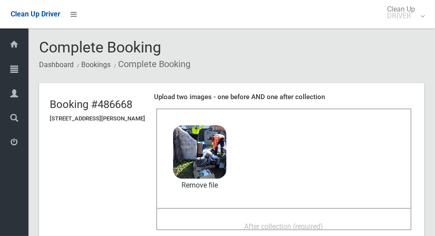
click at [261, 218] on div "After collection (required)" at bounding box center [284, 226] width 236 height 16
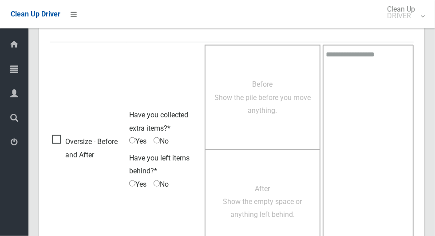
scroll to position [727, 0]
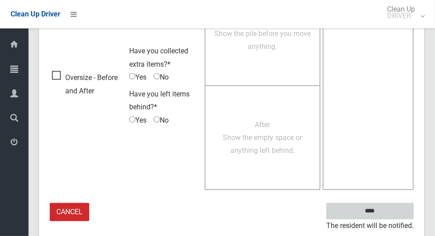
click at [394, 206] on input "****" at bounding box center [371, 211] width 88 height 16
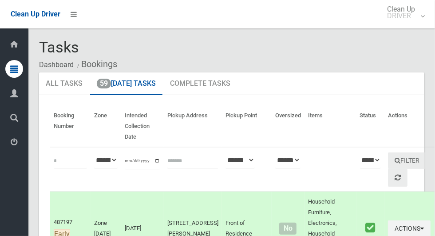
click at [149, 217] on td "30/09/2025" at bounding box center [142, 228] width 43 height 74
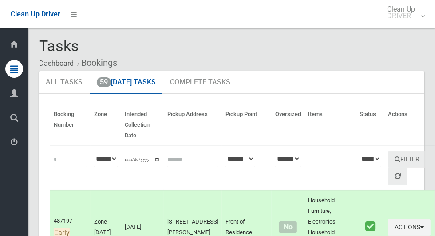
scroll to position [1, 0]
click at [118, 167] on select "**********" at bounding box center [106, 159] width 24 height 16
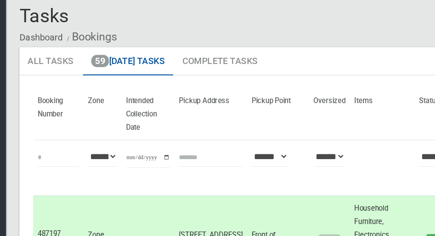
click at [164, 220] on td "30/09/2025" at bounding box center [142, 228] width 43 height 74
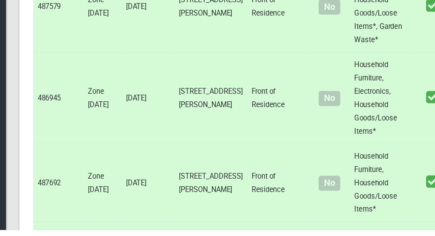
scroll to position [5484, 0]
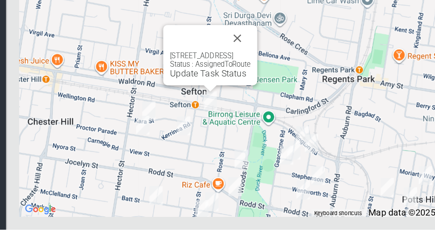
click at [225, 93] on button "Close" at bounding box center [213, 82] width 21 height 21
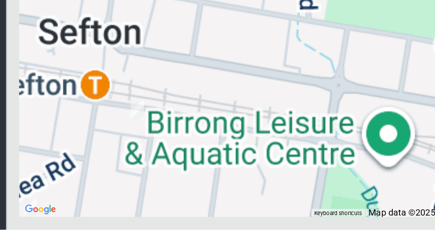
click at [156, 157] on div at bounding box center [232, 114] width 386 height 222
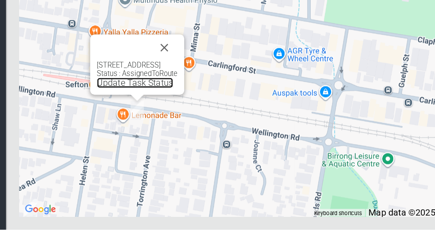
click at [135, 122] on link "Update Task Status" at bounding box center [131, 118] width 61 height 8
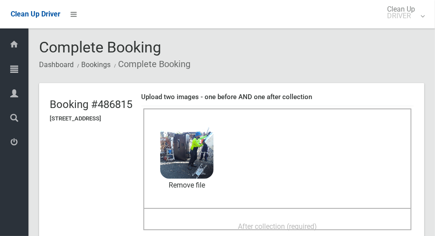
click at [321, 218] on div "After collection (required)" at bounding box center [277, 226] width 249 height 16
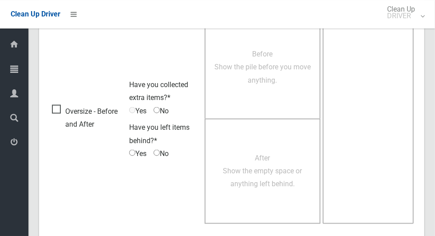
scroll to position [740, 0]
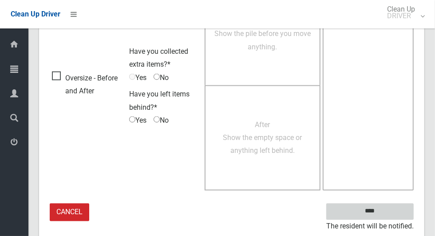
click at [386, 212] on input "****" at bounding box center [371, 211] width 88 height 16
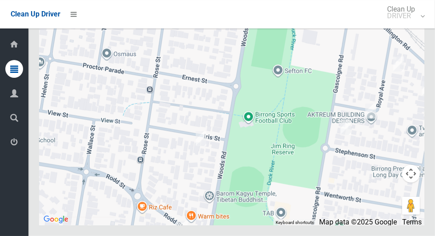
scroll to position [5481, 0]
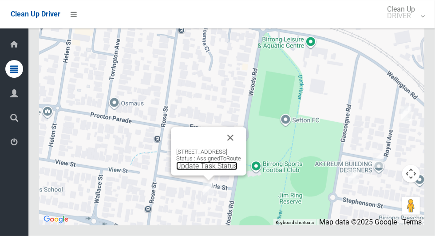
click at [219, 170] on link "Update Task Status" at bounding box center [206, 166] width 61 height 8
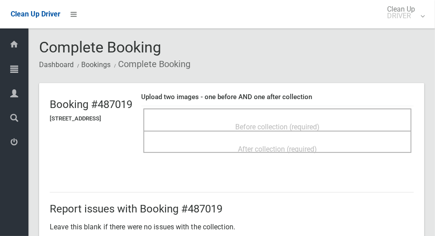
click at [345, 120] on div "Before collection (required)" at bounding box center [277, 126] width 249 height 16
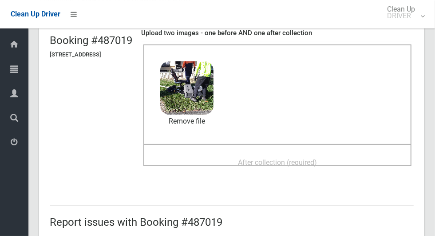
scroll to position [64, 0]
click at [349, 163] on div "After collection (required)" at bounding box center [277, 162] width 249 height 16
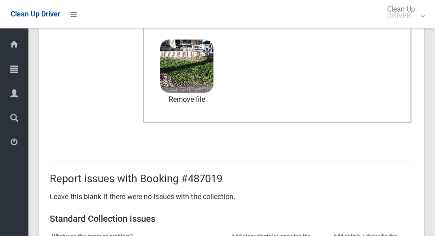
scroll to position [727, 0]
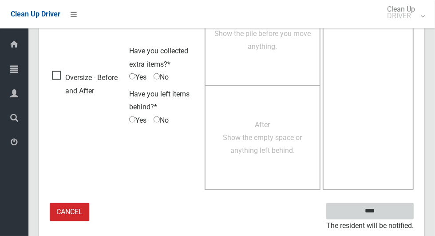
click at [386, 208] on input "****" at bounding box center [371, 211] width 88 height 16
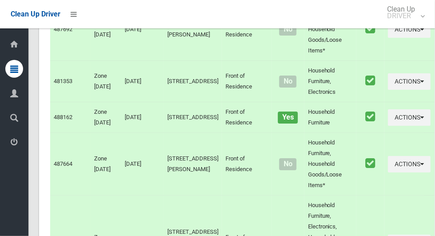
scroll to position [5484, 0]
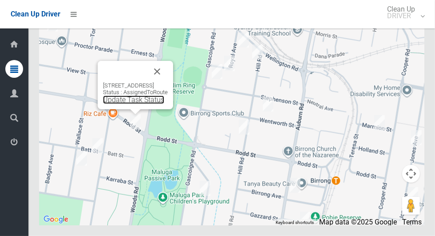
click at [140, 104] on link "Update Task Status" at bounding box center [133, 100] width 61 height 8
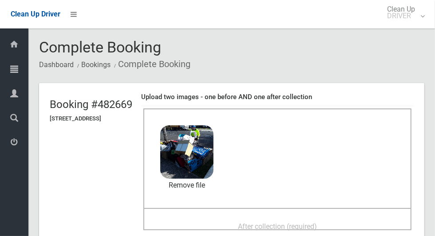
click at [317, 222] on span "After collection (required)" at bounding box center [277, 226] width 79 height 8
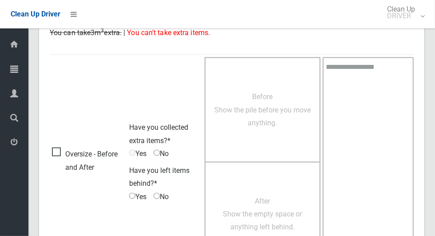
scroll to position [727, 0]
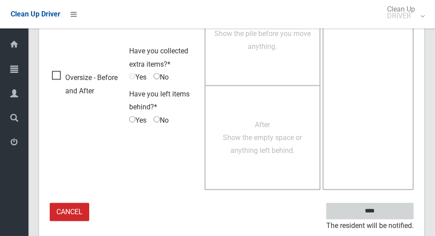
click at [386, 208] on input "****" at bounding box center [371, 211] width 88 height 16
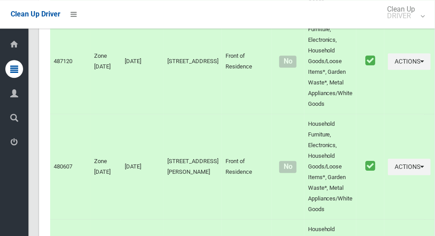
scroll to position [5484, 0]
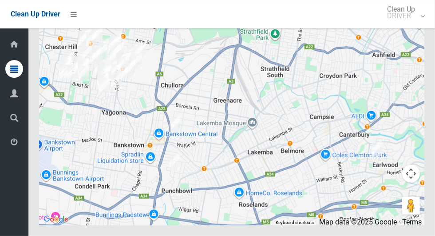
click at [11, 150] on icon at bounding box center [14, 142] width 8 height 18
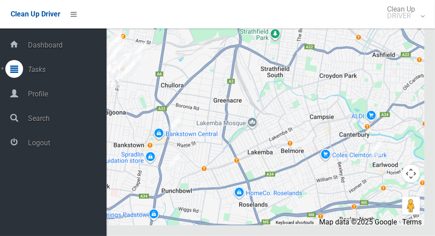
click at [37, 147] on span "Logout" at bounding box center [65, 143] width 81 height 8
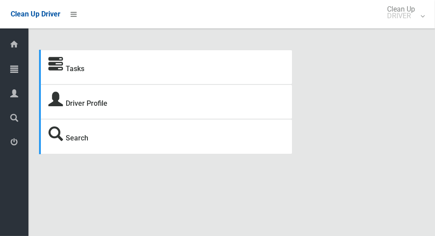
click at [11, 72] on icon at bounding box center [14, 69] width 8 height 18
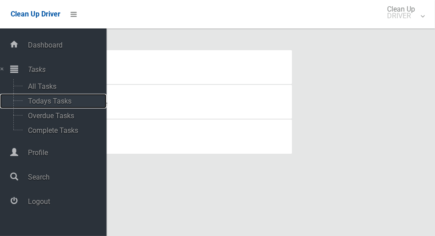
click at [67, 100] on span "Todays Tasks" at bounding box center [62, 101] width 74 height 8
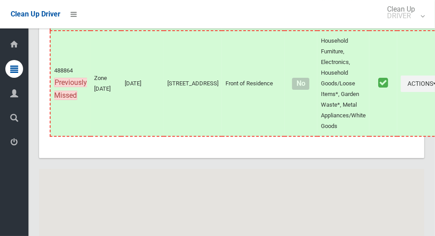
scroll to position [5549, 0]
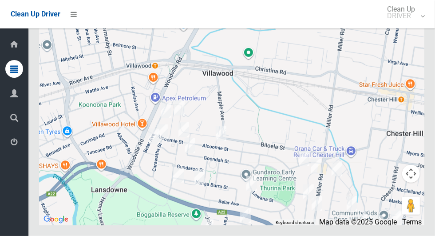
click at [12, 145] on icon at bounding box center [14, 142] width 8 height 18
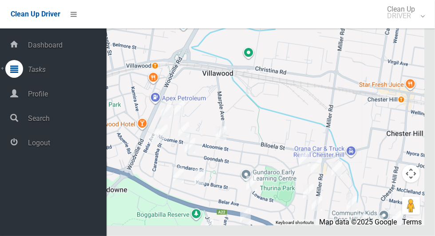
click at [38, 147] on span "Logout" at bounding box center [65, 143] width 81 height 8
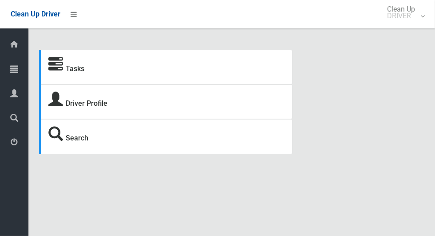
click at [14, 76] on icon at bounding box center [14, 69] width 8 height 18
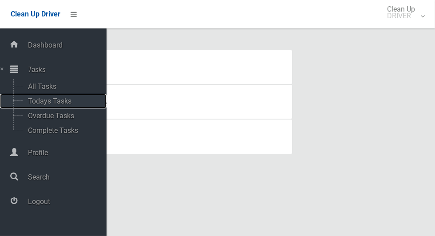
click at [35, 101] on span "Todays Tasks" at bounding box center [62, 101] width 74 height 8
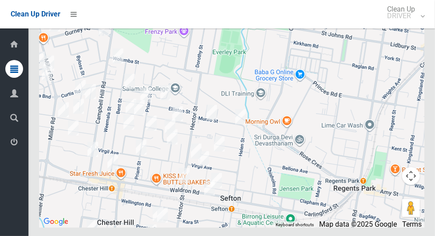
scroll to position [5166, 0]
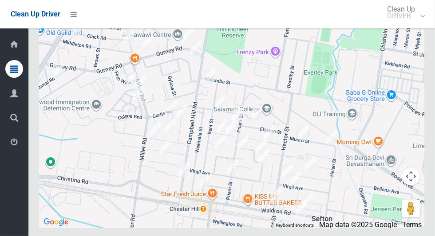
click at [12, 141] on icon at bounding box center [14, 142] width 8 height 18
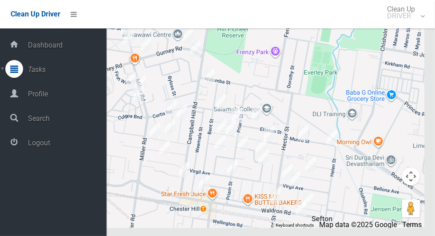
click at [34, 143] on span "Logout" at bounding box center [65, 143] width 81 height 8
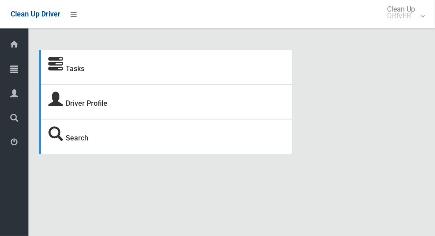
click at [11, 69] on icon at bounding box center [14, 69] width 8 height 18
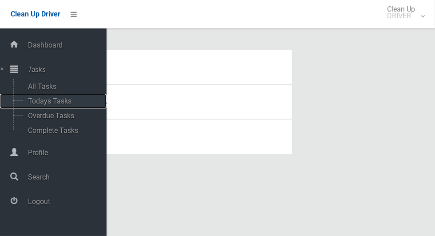
click at [35, 103] on span "Todays Tasks" at bounding box center [62, 101] width 74 height 8
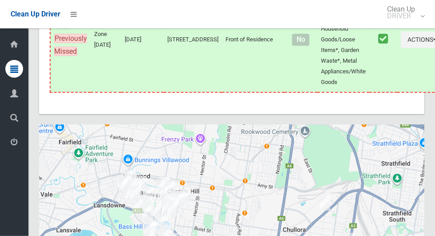
scroll to position [5549, 0]
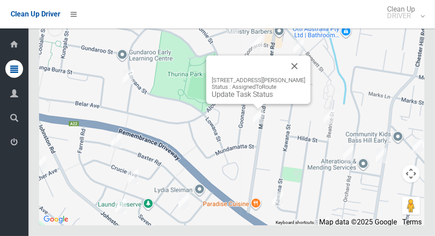
click at [299, 77] on button "Close" at bounding box center [294, 66] width 21 height 21
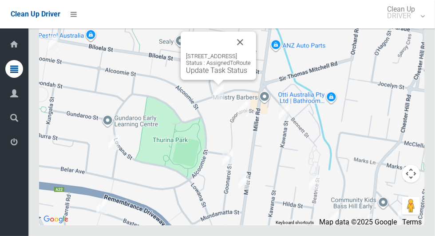
click at [251, 53] on button "Close" at bounding box center [240, 42] width 21 height 21
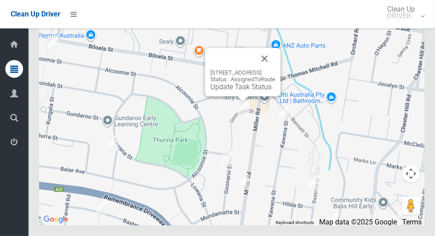
click at [275, 69] on button "Close" at bounding box center [264, 58] width 21 height 21
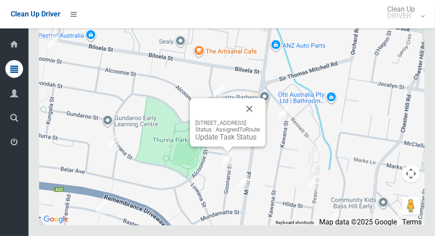
click at [260, 120] on button "Close" at bounding box center [249, 108] width 21 height 21
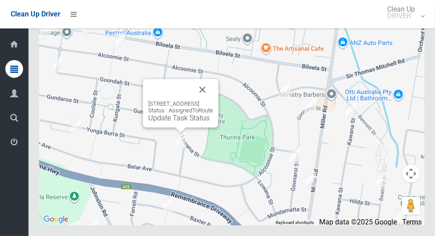
click at [213, 100] on button "Close" at bounding box center [202, 89] width 21 height 21
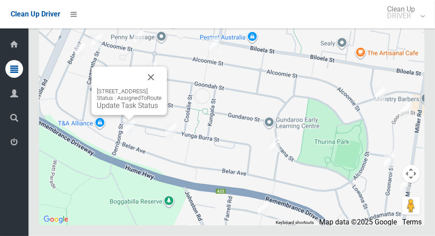
click at [162, 88] on button "Close" at bounding box center [150, 77] width 21 height 21
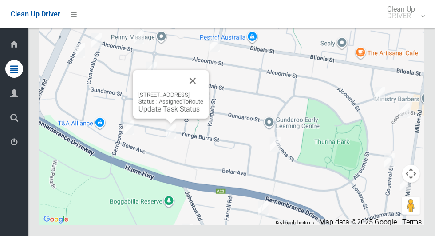
click at [179, 92] on div at bounding box center [161, 80] width 44 height 21
click at [203, 92] on button "Close" at bounding box center [192, 80] width 21 height 21
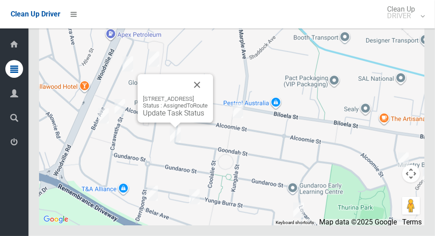
click at [208, 96] on button "Close" at bounding box center [197, 84] width 21 height 21
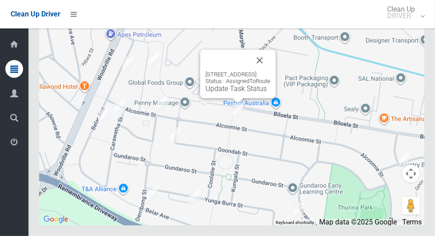
click at [271, 71] on button "Close" at bounding box center [259, 60] width 21 height 21
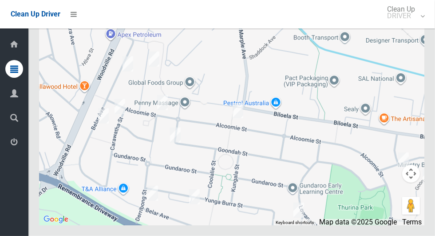
click at [11, 150] on icon at bounding box center [14, 142] width 8 height 18
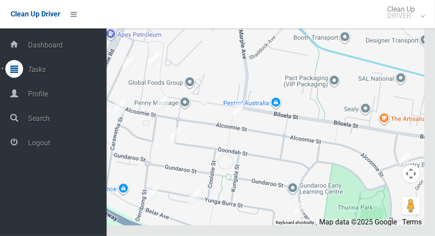
click at [32, 147] on span "Logout" at bounding box center [65, 143] width 81 height 8
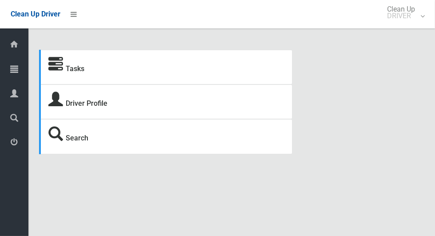
click at [11, 72] on icon at bounding box center [14, 69] width 8 height 18
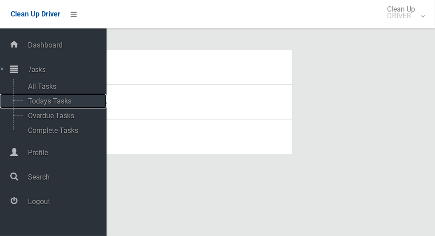
click at [39, 101] on span "Todays Tasks" at bounding box center [62, 101] width 74 height 8
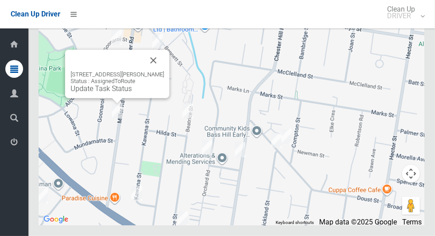
scroll to position [5479, 0]
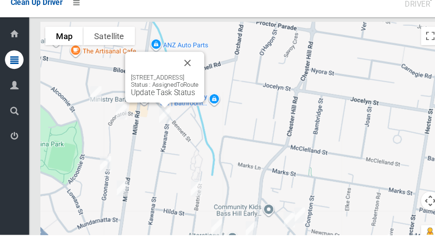
click at [190, 83] on button "Close" at bounding box center [179, 71] width 21 height 21
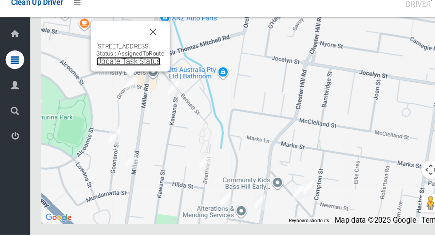
scroll to position [5535, 0]
click at [127, 75] on link "Update Task Status" at bounding box center [122, 70] width 61 height 8
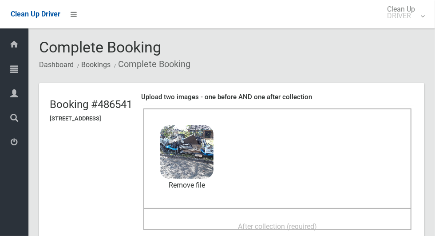
click at [349, 218] on div "After collection (required)" at bounding box center [277, 226] width 249 height 16
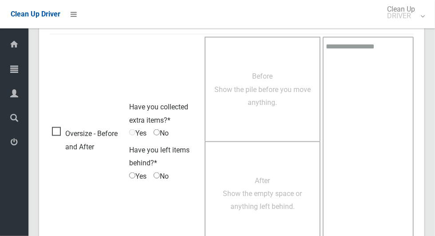
scroll to position [727, 0]
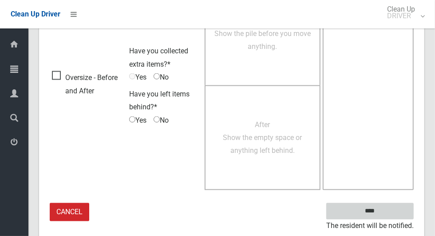
click at [389, 207] on input "****" at bounding box center [371, 211] width 88 height 16
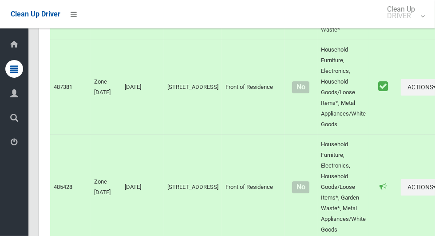
scroll to position [5549, 0]
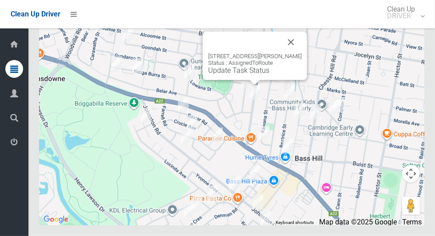
click at [293, 53] on button "Close" at bounding box center [291, 42] width 21 height 21
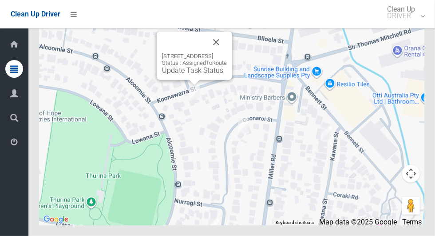
click at [227, 53] on button "Close" at bounding box center [216, 42] width 21 height 21
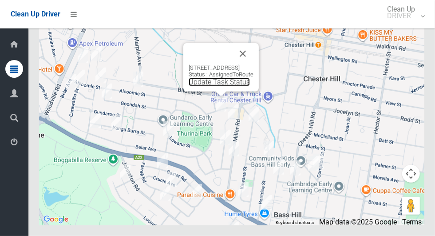
click at [206, 86] on link "Update Task Status" at bounding box center [219, 82] width 61 height 8
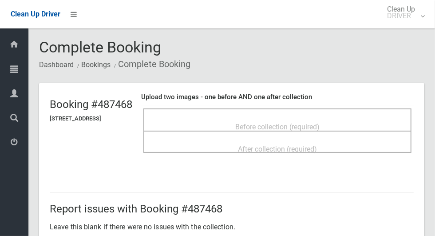
click at [320, 123] on span "Before collection (required)" at bounding box center [277, 127] width 84 height 8
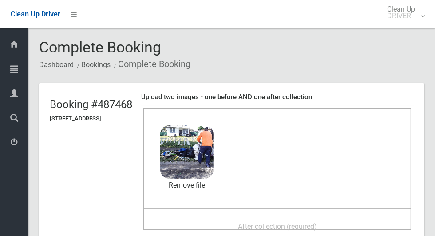
click at [355, 218] on div "After collection (required)" at bounding box center [277, 226] width 249 height 16
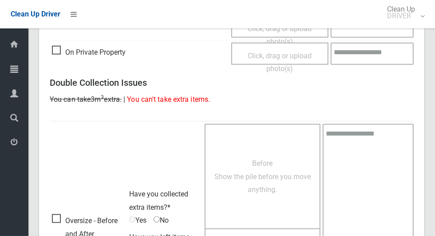
scroll to position [727, 0]
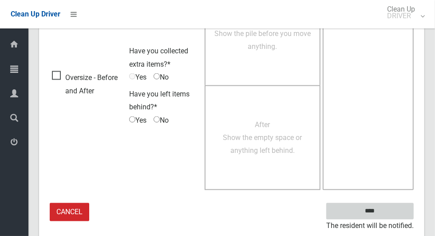
click at [387, 216] on input "****" at bounding box center [371, 211] width 88 height 16
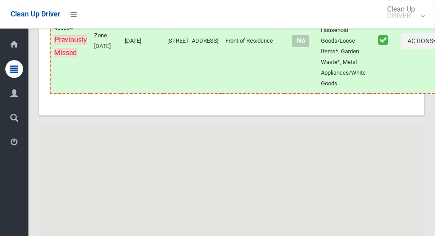
scroll to position [5549, 0]
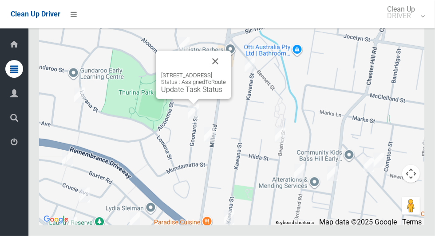
click at [226, 72] on button "Close" at bounding box center [215, 61] width 21 height 21
click at [191, 94] on link "Update Task Status" at bounding box center [191, 89] width 61 height 8
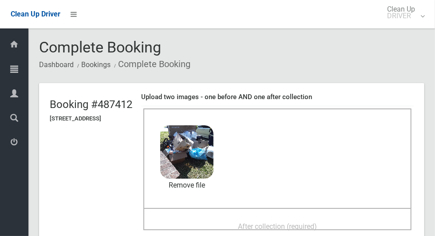
click at [317, 222] on span "After collection (required)" at bounding box center [277, 226] width 79 height 8
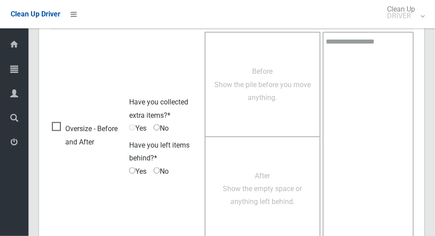
scroll to position [727, 0]
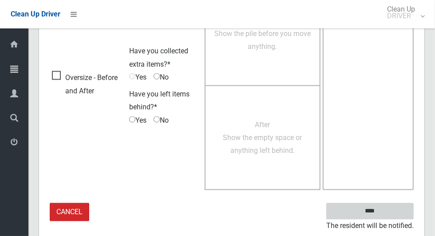
click at [395, 203] on input "****" at bounding box center [371, 211] width 88 height 16
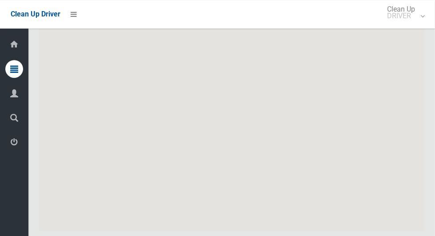
scroll to position [5476, 0]
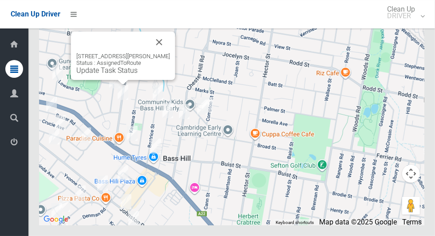
click at [167, 53] on button "Close" at bounding box center [159, 42] width 21 height 21
click at [119, 75] on link "Update Task Status" at bounding box center [106, 70] width 61 height 8
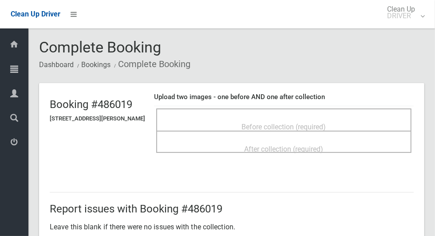
click at [268, 124] on span "Before collection (required)" at bounding box center [284, 127] width 84 height 8
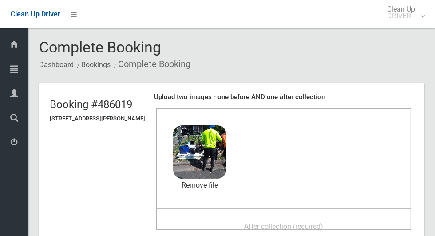
click at [324, 222] on span "After collection (required)" at bounding box center [284, 226] width 79 height 8
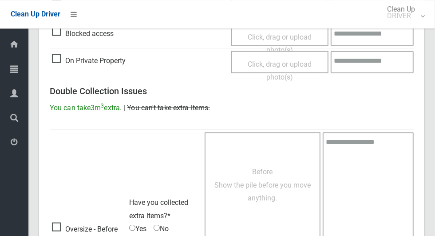
scroll to position [727, 0]
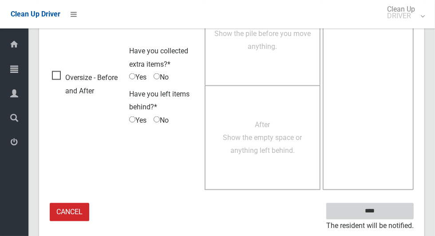
click at [393, 207] on input "****" at bounding box center [371, 211] width 88 height 16
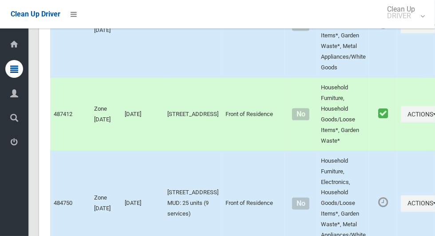
scroll to position [5476, 0]
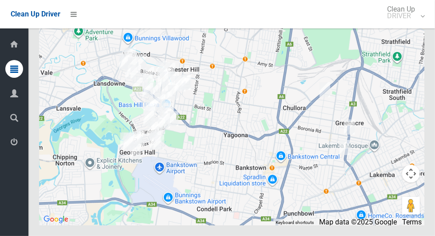
click at [86, 225] on div at bounding box center [232, 114] width 386 height 222
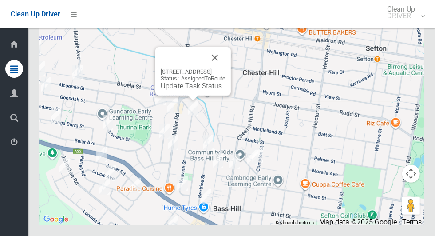
click at [226, 68] on button "Close" at bounding box center [214, 57] width 21 height 21
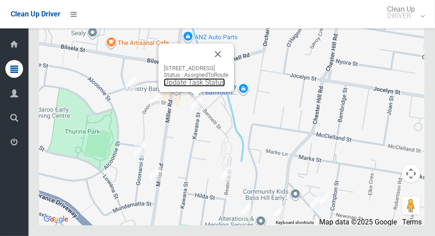
click at [197, 87] on link "Update Task Status" at bounding box center [194, 82] width 61 height 8
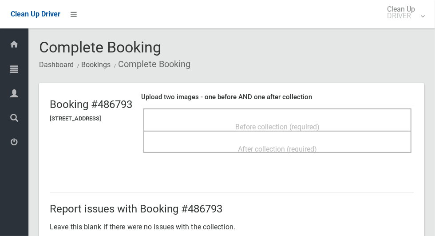
click at [320, 123] on span "Before collection (required)" at bounding box center [277, 127] width 84 height 8
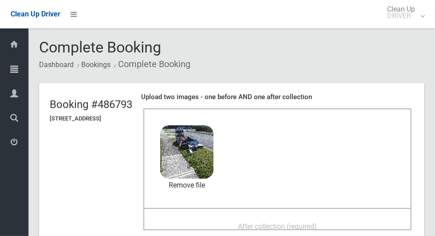
click at [282, 222] on span "After collection (required)" at bounding box center [277, 226] width 79 height 8
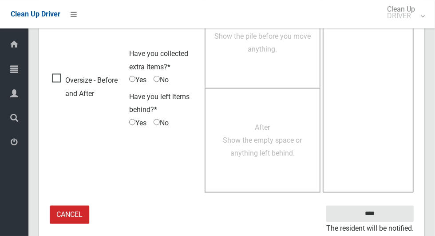
scroll to position [727, 0]
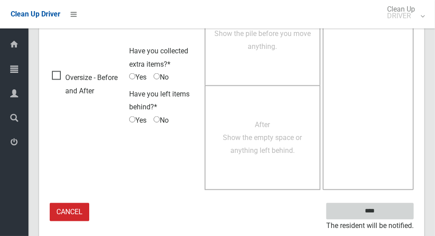
click at [386, 209] on input "****" at bounding box center [371, 211] width 88 height 16
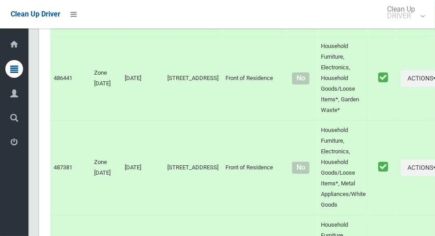
scroll to position [5476, 0]
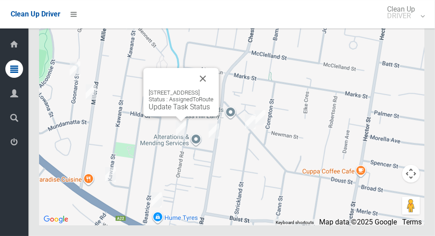
click at [214, 89] on button "Close" at bounding box center [202, 78] width 21 height 21
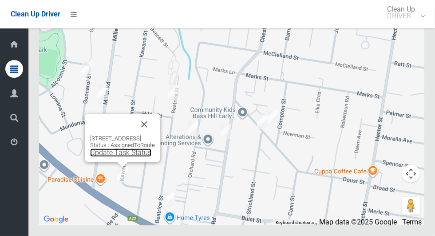
click at [120, 157] on link "Update Task Status" at bounding box center [120, 152] width 61 height 8
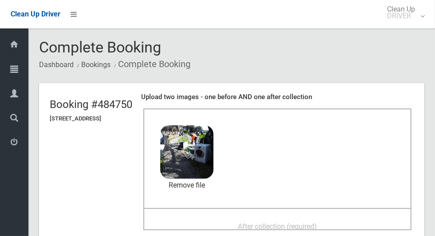
click at [305, 218] on div "After collection (required)" at bounding box center [277, 226] width 249 height 16
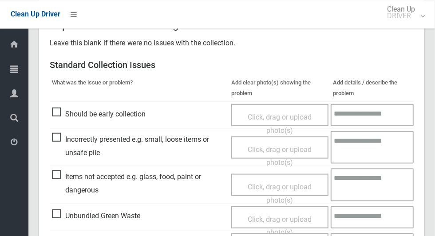
scroll to position [459, 0]
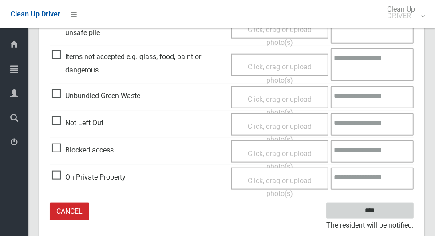
click at [386, 216] on input "****" at bounding box center [371, 211] width 88 height 16
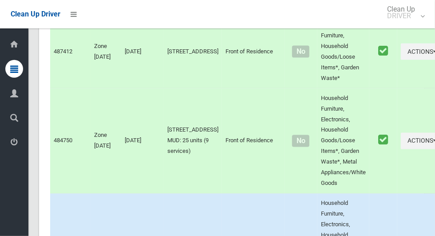
scroll to position [5476, 0]
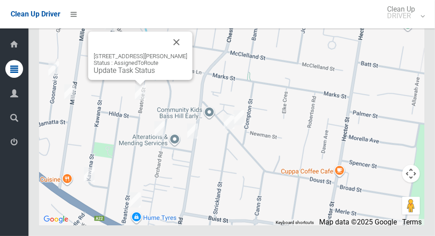
click at [148, 75] on div "71 Beatrice Street, BASS HILL NSW 2197 Status : AssignedToRoute Update Task Sta…" at bounding box center [141, 64] width 94 height 22
click at [140, 75] on link "Update Task Status" at bounding box center [124, 70] width 61 height 8
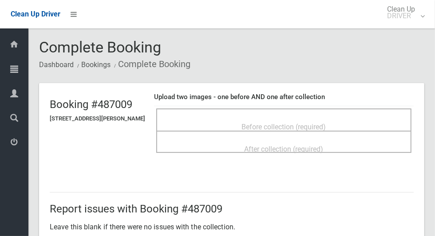
click at [307, 123] on span "Before collection (required)" at bounding box center [284, 127] width 84 height 8
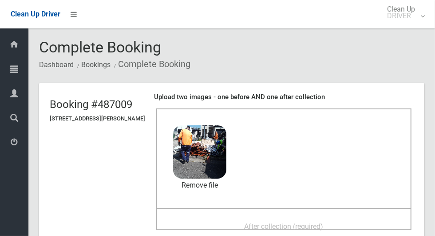
click at [324, 224] on span "After collection (required)" at bounding box center [284, 226] width 79 height 8
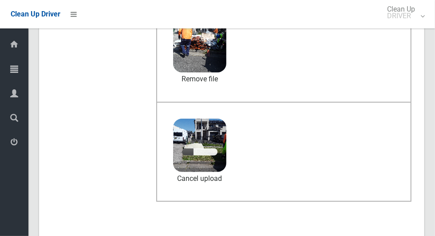
scroll to position [110, 0]
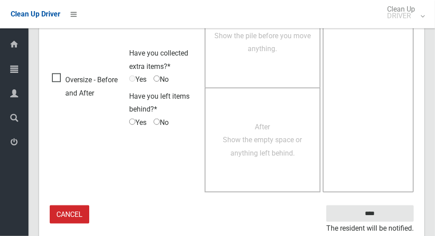
scroll to position [727, 0]
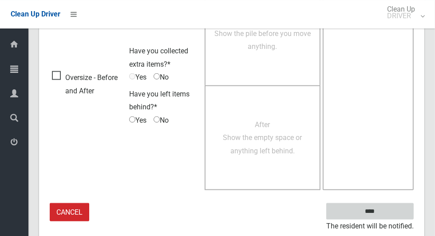
click at [368, 209] on input "****" at bounding box center [371, 211] width 88 height 16
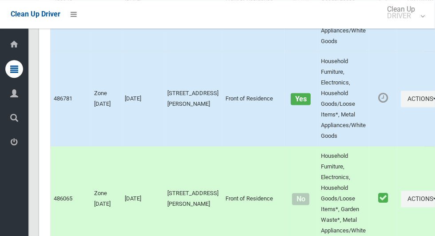
scroll to position [5476, 0]
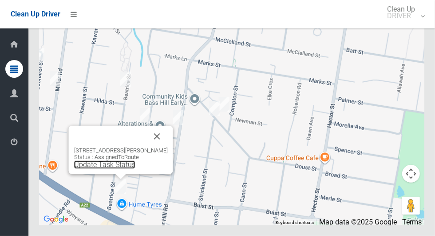
click at [120, 169] on link "Update Task Status" at bounding box center [104, 164] width 61 height 8
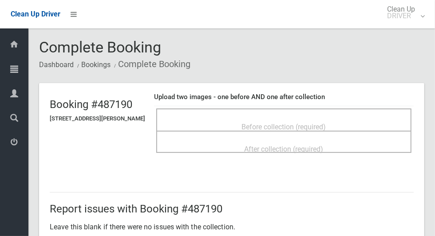
click at [303, 125] on span "Before collection (required)" at bounding box center [284, 127] width 84 height 8
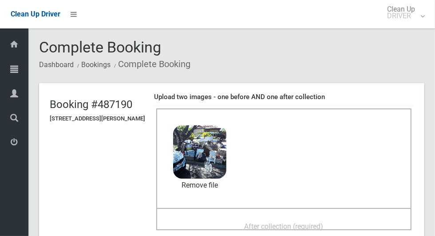
click at [312, 218] on div "After collection (required)" at bounding box center [284, 226] width 236 height 16
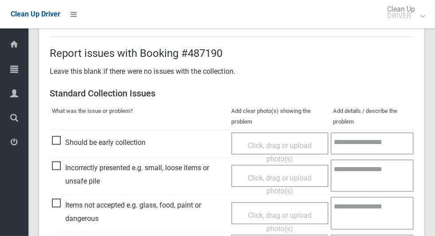
scroll to position [727, 0]
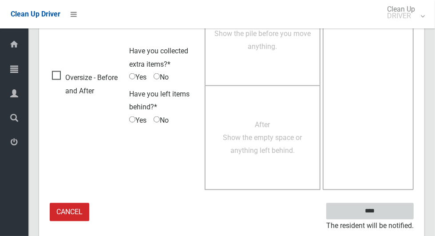
click at [395, 206] on input "****" at bounding box center [371, 211] width 88 height 16
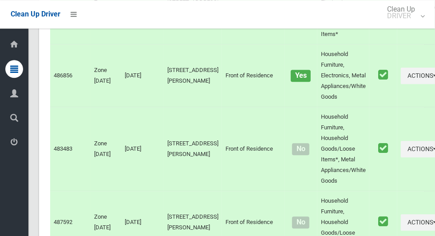
scroll to position [5476, 0]
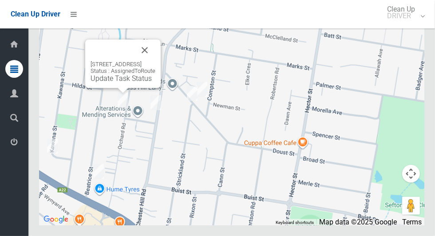
click at [155, 61] on button "Close" at bounding box center [144, 50] width 21 height 21
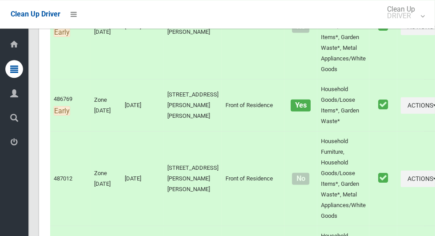
scroll to position [0, 0]
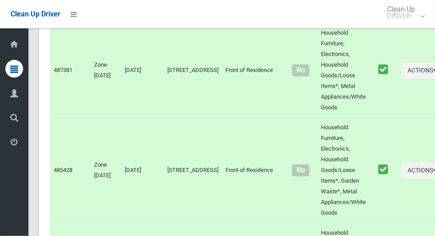
scroll to position [5476, 0]
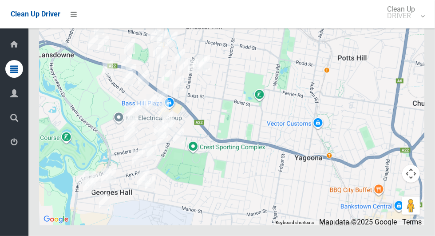
click at [11, 149] on icon at bounding box center [14, 142] width 8 height 18
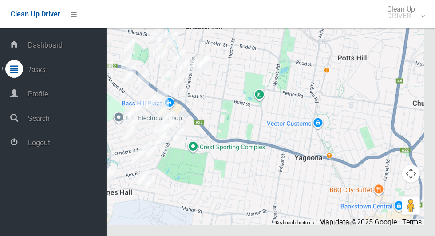
click at [34, 143] on span "Logout" at bounding box center [65, 143] width 81 height 8
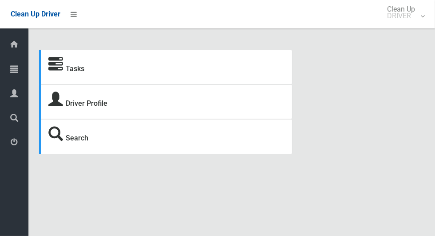
click at [11, 75] on icon at bounding box center [14, 69] width 8 height 18
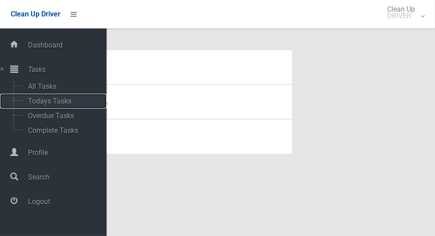
click at [33, 105] on span "Todays Tasks" at bounding box center [62, 101] width 74 height 8
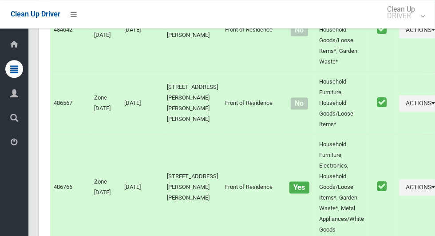
scroll to position [5083, 0]
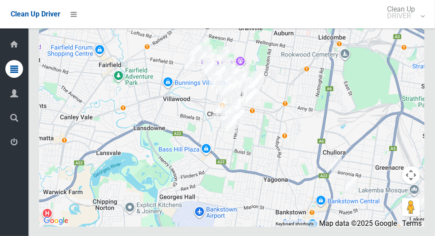
click at [11, 147] on icon at bounding box center [14, 142] width 8 height 18
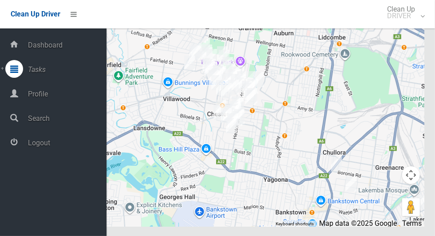
click at [72, 141] on span "Logout" at bounding box center [65, 143] width 81 height 8
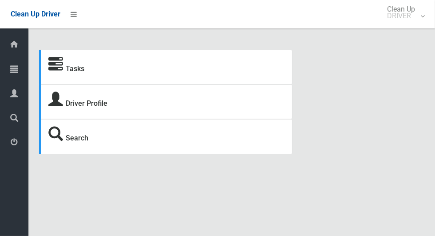
click at [11, 69] on icon at bounding box center [14, 69] width 8 height 18
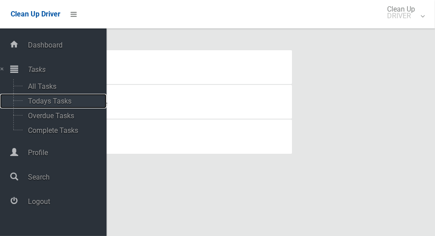
click at [69, 101] on span "Todays Tasks" at bounding box center [62, 101] width 74 height 8
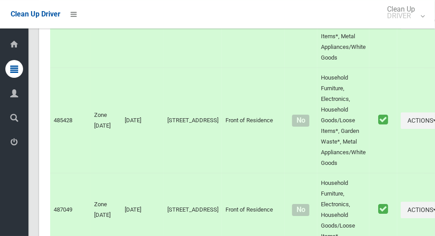
scroll to position [5476, 0]
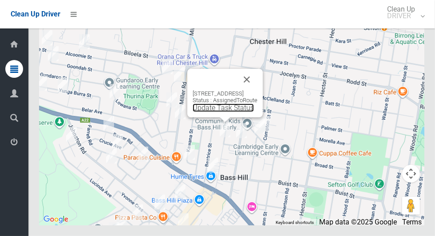
click at [217, 112] on link "Update Task Status" at bounding box center [223, 108] width 61 height 8
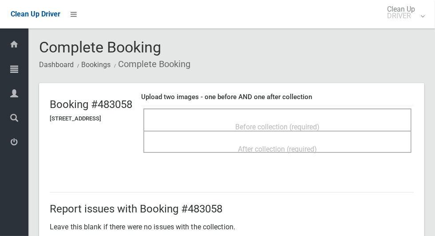
click at [357, 118] on div "Before collection (required)" at bounding box center [277, 126] width 249 height 16
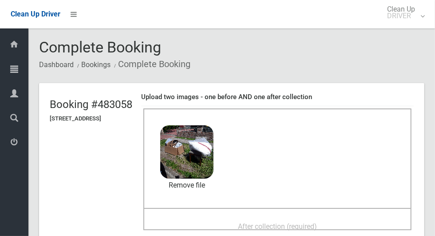
click at [334, 218] on div "After collection (required)" at bounding box center [277, 226] width 249 height 16
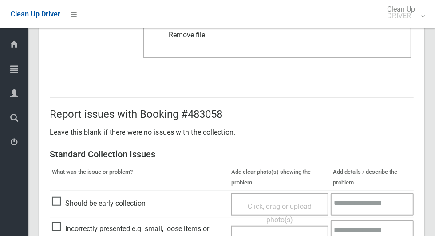
scroll to position [727, 0]
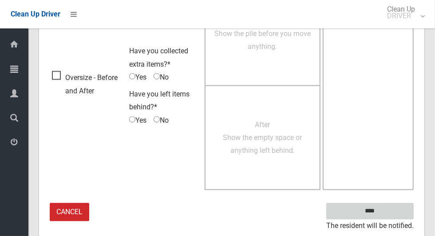
click at [396, 208] on input "****" at bounding box center [371, 211] width 88 height 16
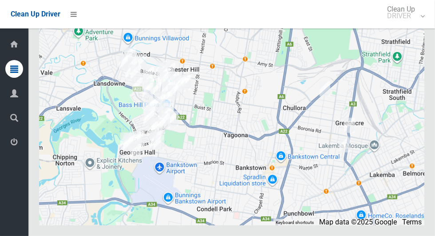
scroll to position [5476, 0]
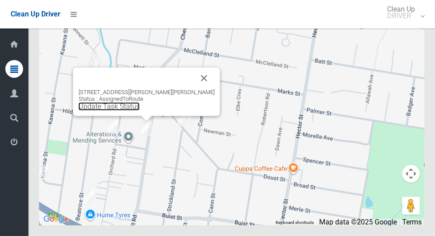
click at [140, 111] on link "Update Task Status" at bounding box center [109, 106] width 61 height 8
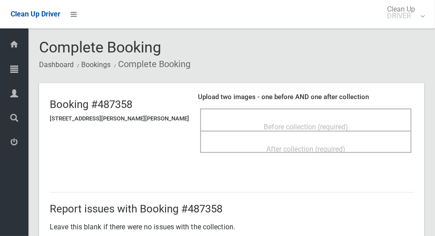
click at [316, 118] on div "Before collection (required)" at bounding box center [306, 126] width 192 height 16
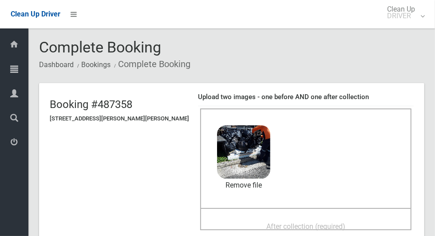
click at [330, 222] on span "After collection (required)" at bounding box center [306, 226] width 79 height 8
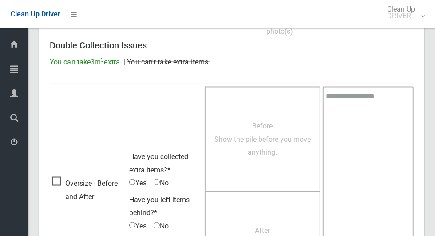
scroll to position [727, 0]
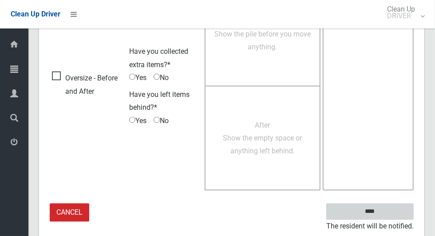
click at [395, 206] on input "****" at bounding box center [371, 211] width 88 height 16
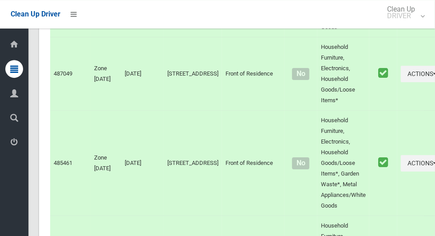
scroll to position [5476, 0]
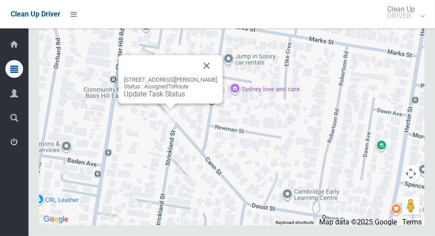
click at [201, 76] on button "Close" at bounding box center [206, 65] width 21 height 21
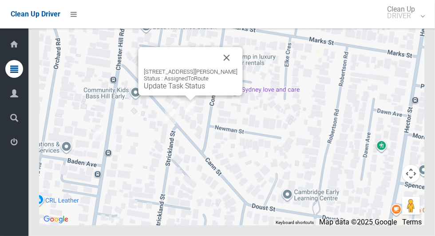
click at [229, 68] on button "Close" at bounding box center [226, 57] width 21 height 21
click at [192, 90] on link "Update Task Status" at bounding box center [174, 86] width 61 height 8
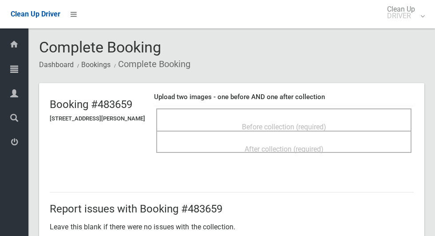
click at [293, 123] on span "Before collection (required)" at bounding box center [284, 127] width 84 height 8
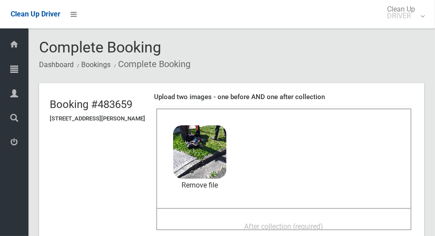
click at [321, 222] on span "After collection (required)" at bounding box center [284, 226] width 79 height 8
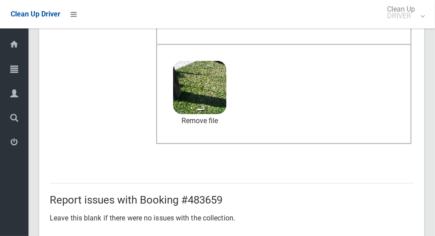
scroll to position [727, 0]
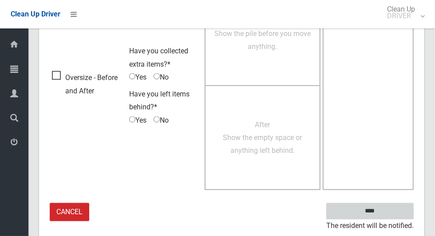
click at [393, 203] on input "****" at bounding box center [371, 211] width 88 height 16
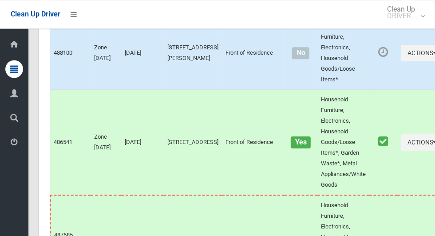
scroll to position [4893, 0]
click at [401, 62] on button "Actions" at bounding box center [422, 53] width 43 height 16
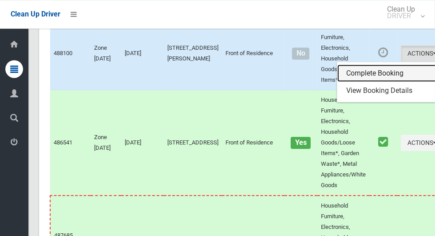
click at [359, 82] on link "Complete Booking" at bounding box center [391, 73] width 106 height 18
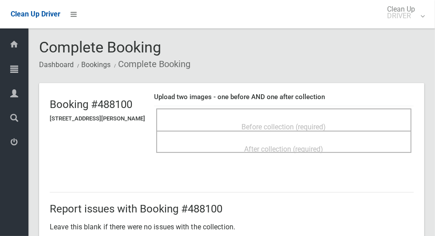
click at [263, 123] on span "Before collection (required)" at bounding box center [284, 127] width 84 height 8
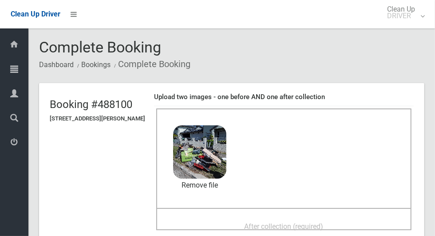
click at [275, 222] on span "After collection (required)" at bounding box center [284, 226] width 79 height 8
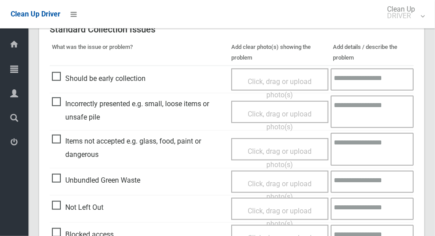
scroll to position [727, 0]
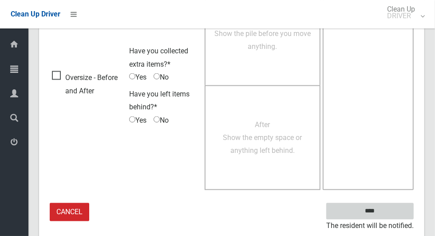
click at [402, 208] on input "****" at bounding box center [371, 211] width 88 height 16
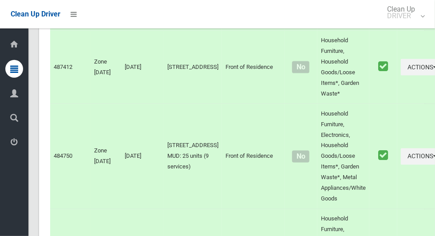
scroll to position [5476, 0]
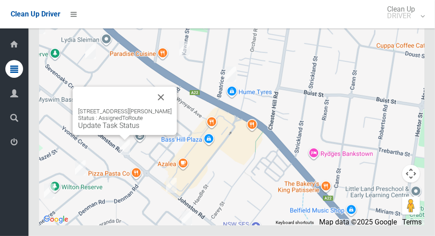
click at [171, 108] on button "Close" at bounding box center [161, 97] width 21 height 21
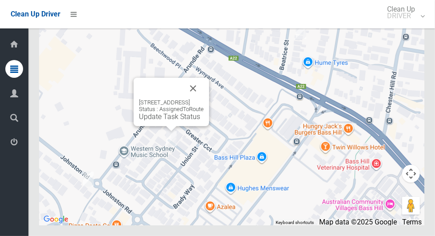
click at [204, 99] on button "Close" at bounding box center [193, 88] width 21 height 21
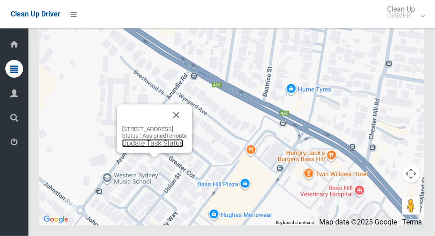
click at [154, 147] on link "Update Task Status" at bounding box center [152, 143] width 61 height 8
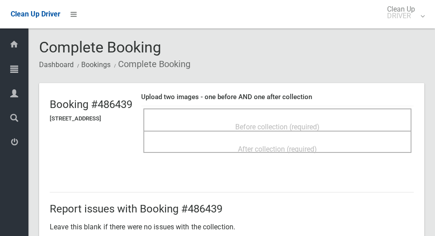
click at [320, 123] on span "Before collection (required)" at bounding box center [277, 127] width 84 height 8
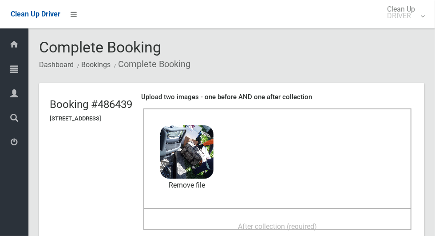
click at [332, 218] on div "After collection (required)" at bounding box center [277, 226] width 249 height 16
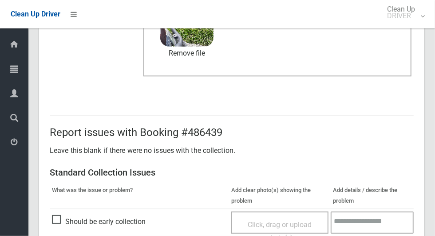
scroll to position [727, 0]
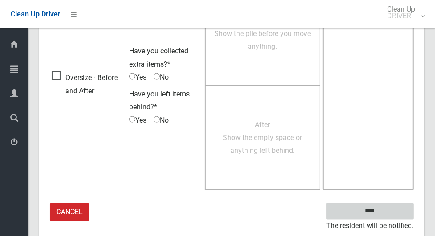
click at [390, 209] on input "****" at bounding box center [371, 211] width 88 height 16
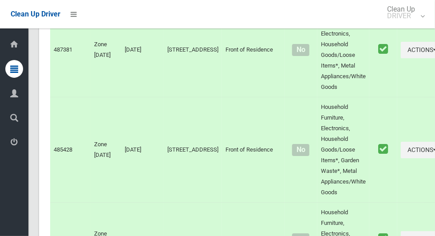
scroll to position [5476, 0]
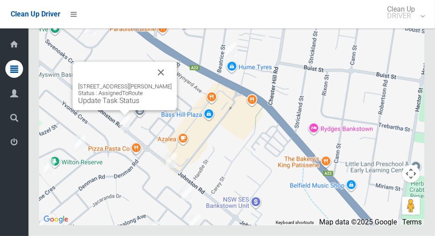
click at [171, 83] on button "Close" at bounding box center [161, 72] width 21 height 21
click at [172, 83] on button "Close" at bounding box center [161, 72] width 21 height 21
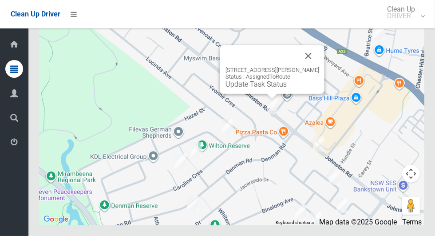
click at [319, 67] on button "Close" at bounding box center [308, 55] width 21 height 21
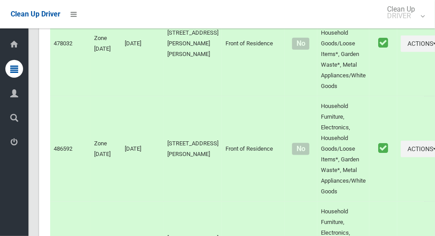
scroll to position [0, 0]
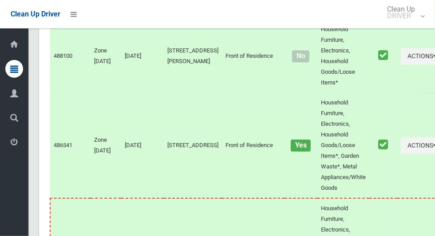
scroll to position [5476, 0]
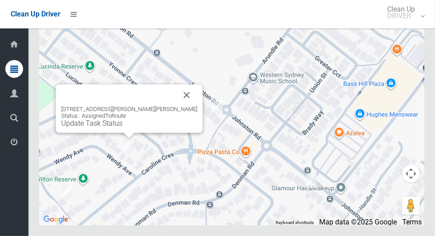
click at [182, 106] on button "Close" at bounding box center [186, 94] width 21 height 21
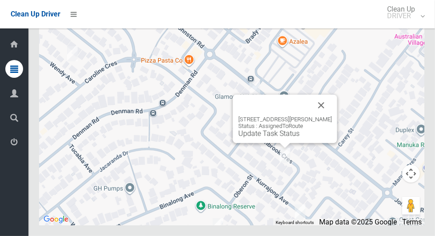
click at [332, 116] on button "Close" at bounding box center [321, 105] width 21 height 21
click at [274, 138] on link "Update Task Status" at bounding box center [269, 133] width 61 height 8
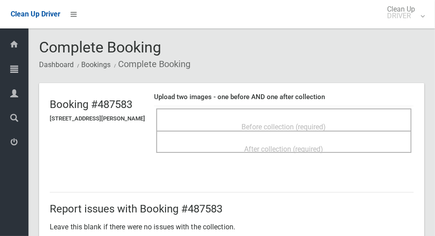
click at [327, 125] on span "Before collection (required)" at bounding box center [284, 127] width 84 height 8
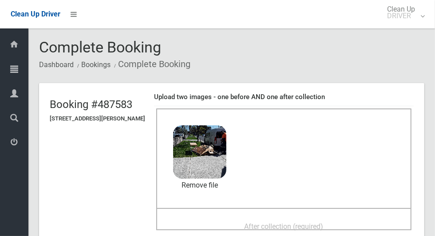
click at [324, 222] on span "After collection (required)" at bounding box center [284, 226] width 79 height 8
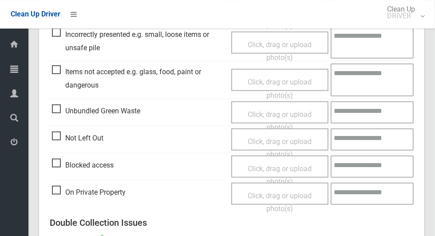
scroll to position [727, 0]
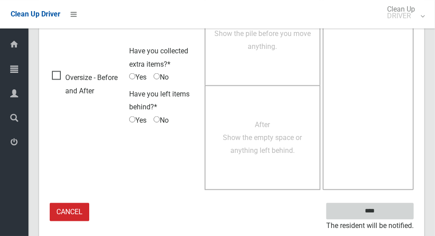
click at [392, 210] on input "****" at bounding box center [371, 211] width 88 height 16
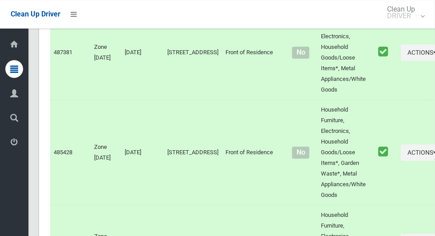
scroll to position [5476, 0]
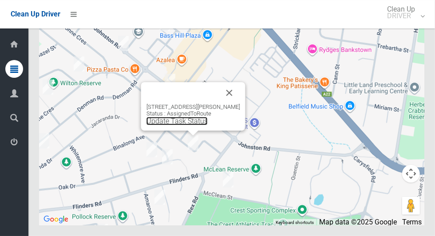
click at [179, 125] on link "Update Task Status" at bounding box center [177, 121] width 61 height 8
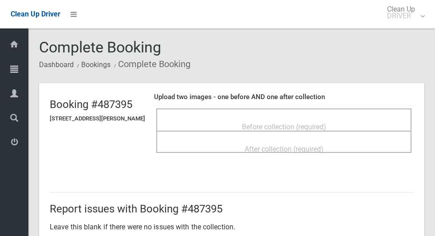
click at [327, 123] on span "Before collection (required)" at bounding box center [284, 127] width 84 height 8
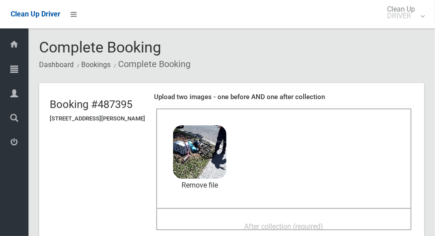
click at [321, 218] on div "After collection (required)" at bounding box center [284, 226] width 236 height 16
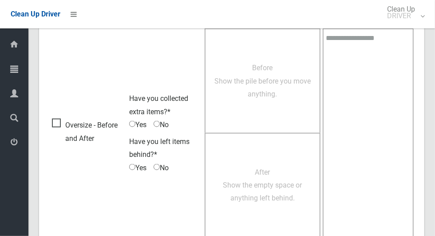
scroll to position [727, 0]
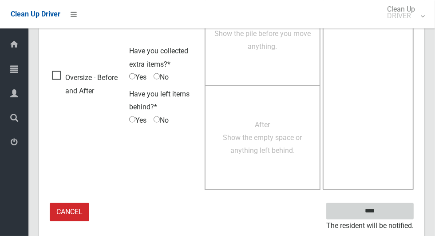
click at [386, 211] on input "****" at bounding box center [371, 211] width 88 height 16
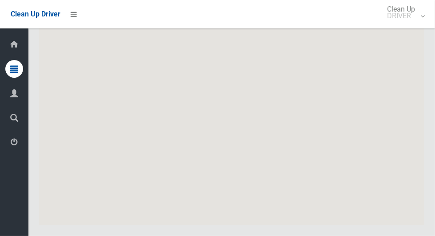
scroll to position [5476, 0]
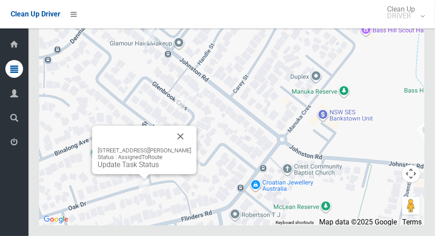
click at [180, 147] on button "Close" at bounding box center [180, 136] width 21 height 21
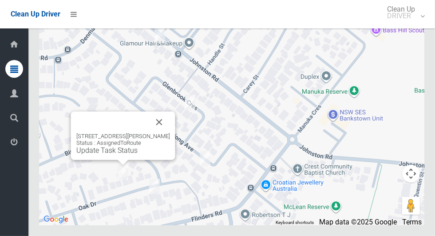
click at [164, 133] on button "Close" at bounding box center [159, 122] width 21 height 21
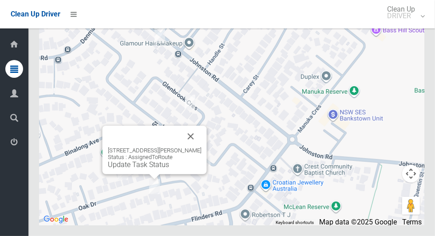
click at [198, 147] on button "Close" at bounding box center [190, 136] width 21 height 21
click at [156, 169] on link "Update Task Status" at bounding box center [138, 164] width 61 height 8
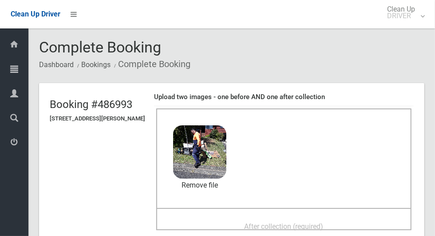
click at [305, 224] on span "After collection (required)" at bounding box center [284, 226] width 79 height 8
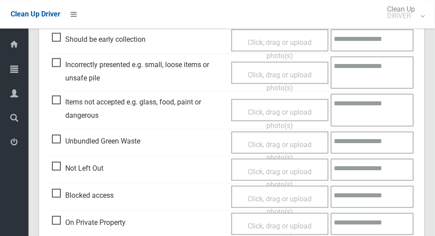
scroll to position [727, 0]
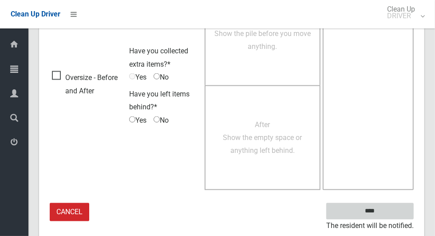
click at [390, 206] on input "****" at bounding box center [371, 211] width 88 height 16
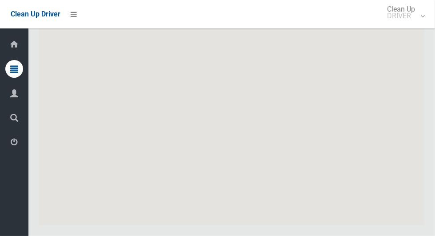
scroll to position [5476, 0]
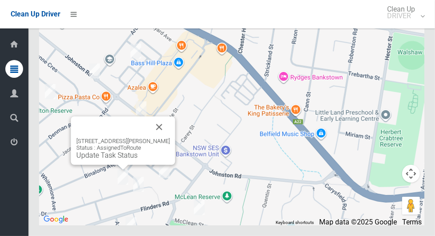
click at [111, 159] on link "Update Task Status" at bounding box center [106, 155] width 61 height 8
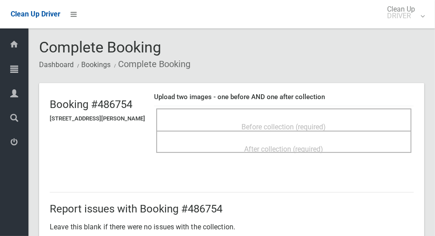
click at [323, 129] on span "Before collection (required)" at bounding box center [284, 127] width 84 height 8
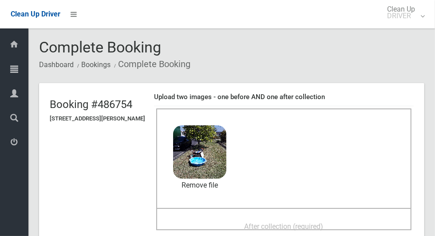
click at [278, 222] on span "After collection (required)" at bounding box center [284, 226] width 79 height 8
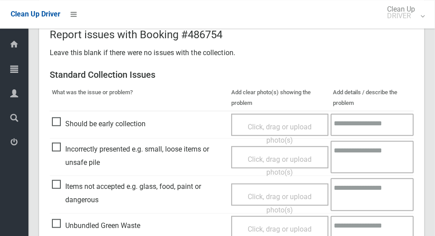
scroll to position [727, 0]
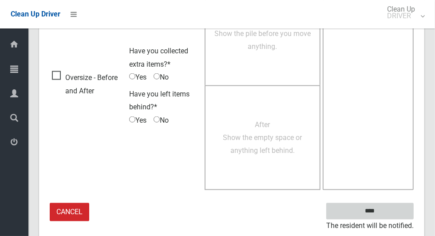
click at [386, 211] on input "****" at bounding box center [371, 211] width 88 height 16
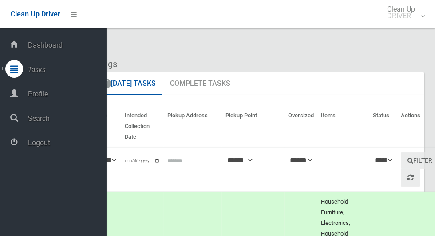
click at [36, 144] on span "Logout" at bounding box center [65, 143] width 81 height 8
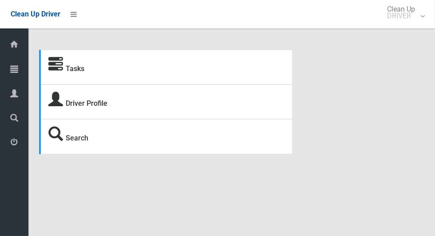
click at [11, 73] on icon at bounding box center [14, 69] width 8 height 18
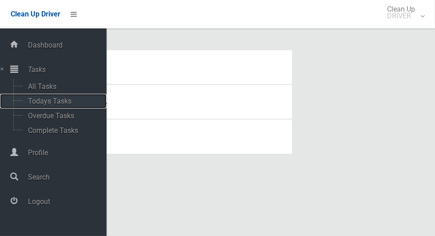
click at [30, 104] on span "Todays Tasks" at bounding box center [62, 101] width 74 height 8
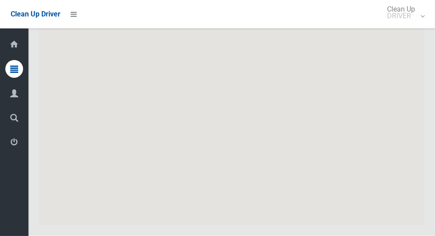
scroll to position [5800, 0]
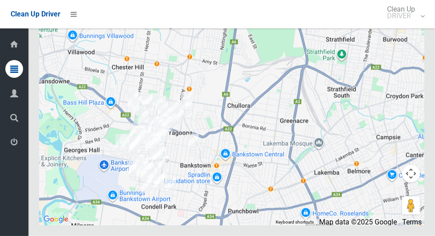
click at [11, 150] on icon at bounding box center [14, 142] width 8 height 18
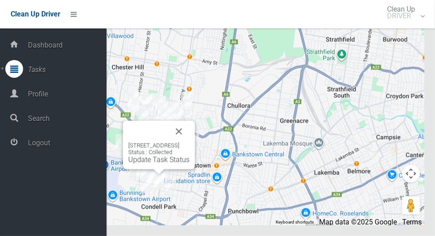
click at [190, 142] on button "Close" at bounding box center [178, 131] width 21 height 21
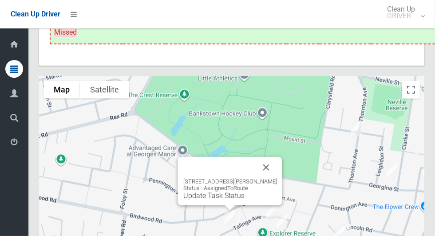
scroll to position [5716, 0]
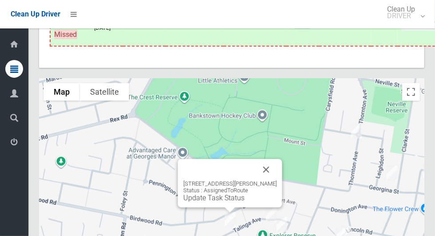
click at [277, 180] on button "Close" at bounding box center [266, 169] width 21 height 21
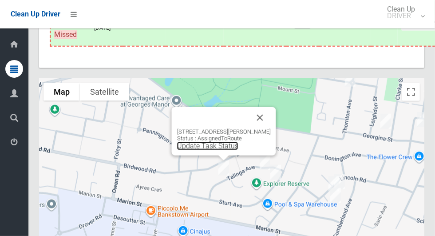
click at [221, 150] on link "Update Task Status" at bounding box center [207, 146] width 61 height 8
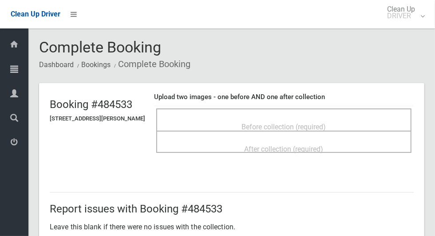
click at [356, 119] on div "Before collection (required)" at bounding box center [284, 126] width 236 height 16
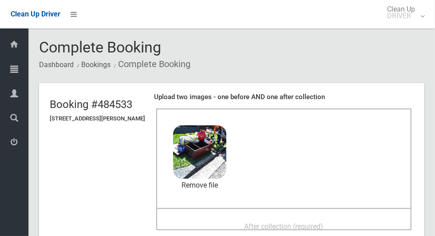
click at [309, 218] on div "After collection (required)" at bounding box center [284, 226] width 236 height 16
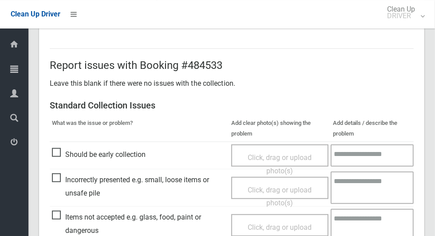
scroll to position [727, 0]
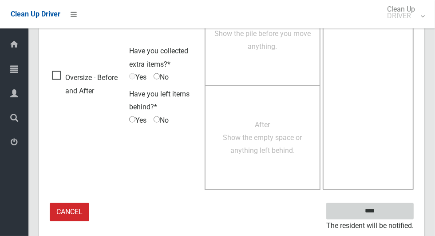
click at [391, 204] on input "****" at bounding box center [371, 211] width 88 height 16
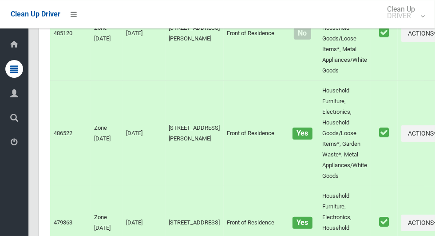
scroll to position [5800, 0]
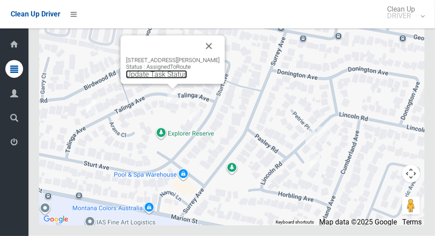
click at [159, 79] on link "Update Task Status" at bounding box center [156, 74] width 61 height 8
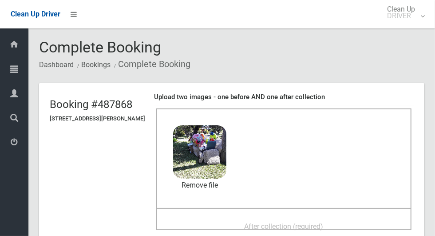
click at [320, 222] on span "After collection (required)" at bounding box center [284, 226] width 79 height 8
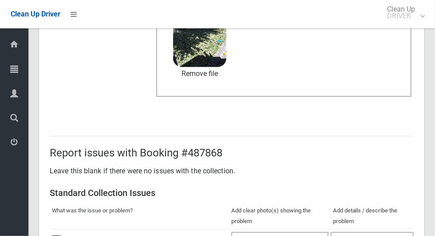
scroll to position [727, 0]
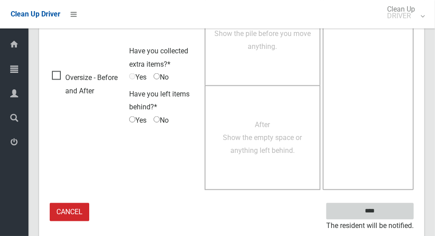
click at [389, 207] on input "****" at bounding box center [371, 211] width 88 height 16
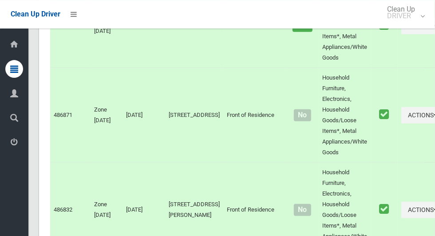
scroll to position [5800, 0]
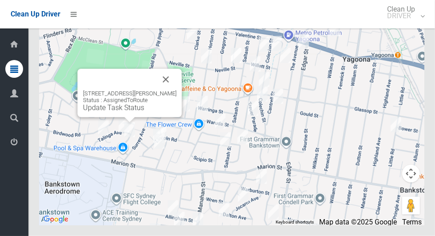
click at [177, 90] on button "Close" at bounding box center [165, 79] width 21 height 21
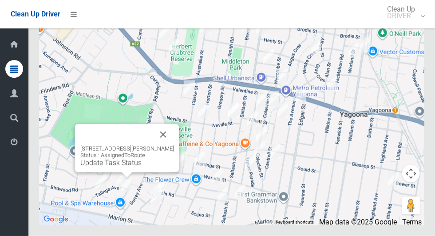
click at [172, 145] on button "Close" at bounding box center [163, 134] width 21 height 21
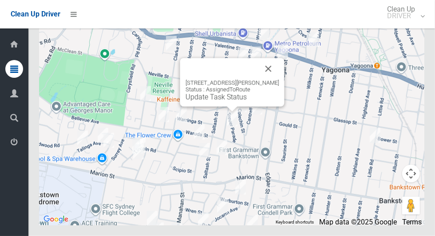
click at [274, 80] on button "Close" at bounding box center [268, 68] width 21 height 21
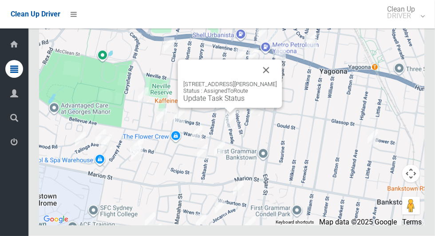
click at [270, 81] on button "Close" at bounding box center [266, 70] width 21 height 21
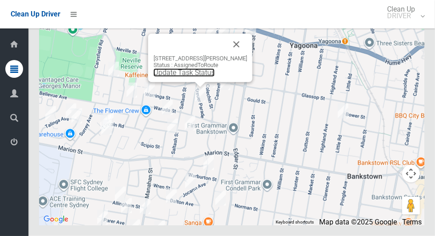
click at [203, 77] on link "Update Task Status" at bounding box center [184, 72] width 61 height 8
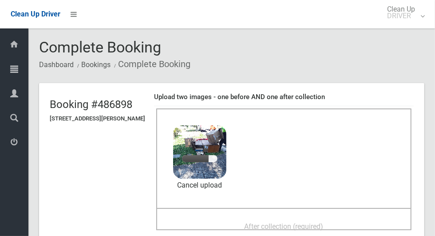
click at [314, 218] on div "After collection (required)" at bounding box center [284, 226] width 236 height 16
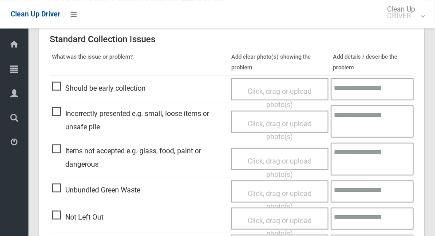
scroll to position [727, 0]
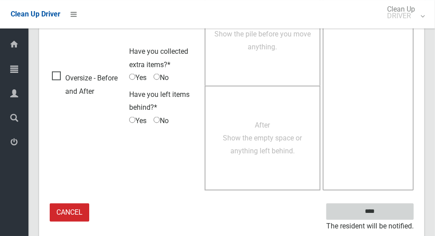
click at [395, 206] on input "****" at bounding box center [371, 211] width 88 height 16
click at [371, 211] on input "****" at bounding box center [371, 211] width 88 height 16
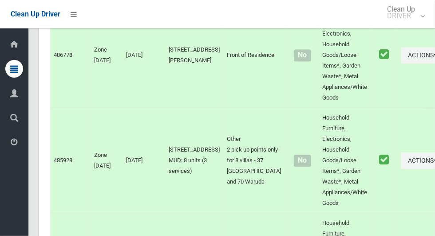
scroll to position [5800, 0]
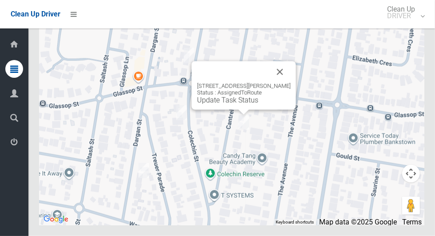
click at [288, 83] on button "Close" at bounding box center [280, 71] width 21 height 21
click at [289, 83] on button "Close" at bounding box center [280, 71] width 21 height 21
click at [239, 104] on link "Update Task Status" at bounding box center [227, 100] width 61 height 8
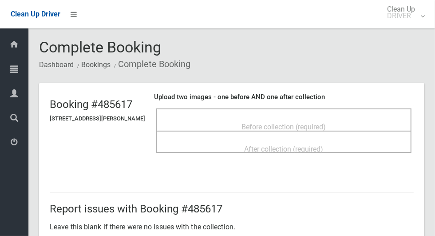
click at [355, 128] on div "Before collection (required)" at bounding box center [284, 126] width 236 height 16
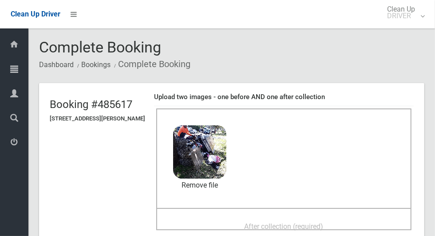
click at [325, 209] on div "After collection (required)" at bounding box center [283, 219] width 255 height 22
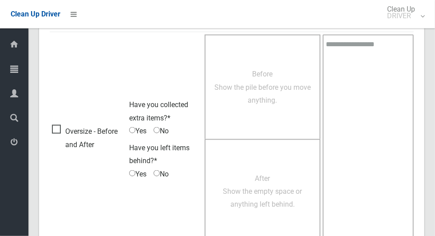
scroll to position [727, 0]
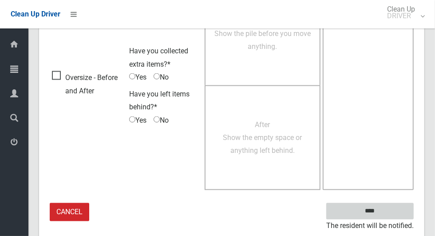
click at [395, 207] on input "****" at bounding box center [371, 211] width 88 height 16
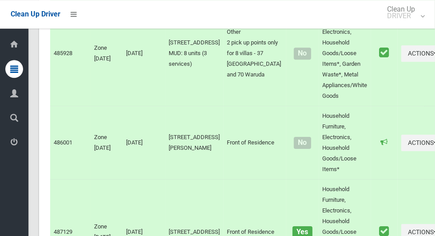
scroll to position [5800, 0]
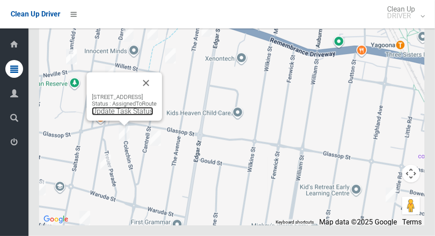
click at [124, 116] on link "Update Task Status" at bounding box center [122, 111] width 61 height 8
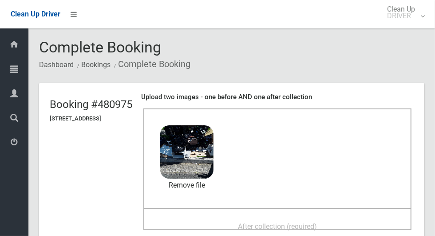
click at [317, 222] on span "After collection (required)" at bounding box center [277, 226] width 79 height 8
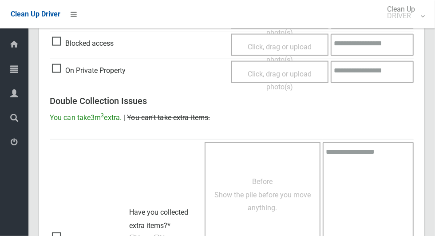
scroll to position [727, 0]
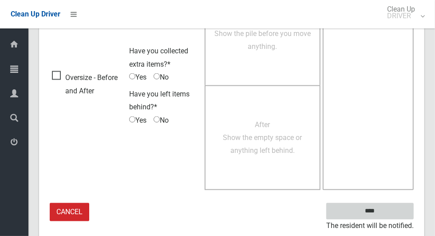
click at [391, 206] on input "****" at bounding box center [371, 211] width 88 height 16
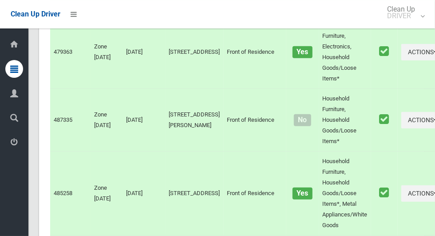
scroll to position [5800, 0]
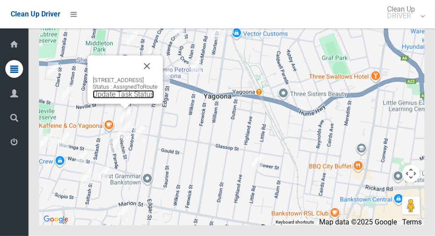
click at [123, 99] on link "Update Task Status" at bounding box center [123, 94] width 61 height 8
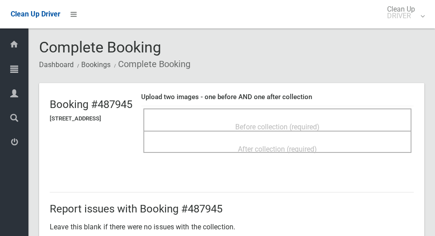
click at [345, 121] on div "Before collection (required)" at bounding box center [277, 126] width 249 height 16
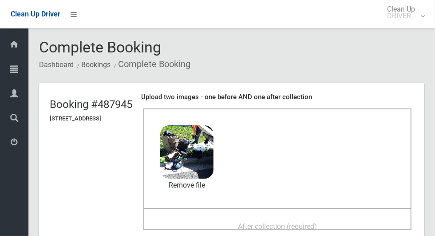
click at [317, 222] on span "After collection (required)" at bounding box center [277, 226] width 79 height 8
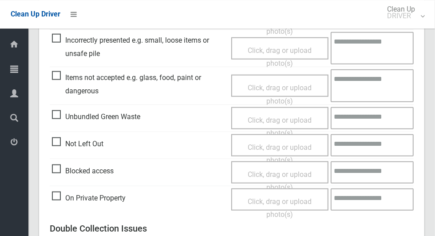
scroll to position [727, 0]
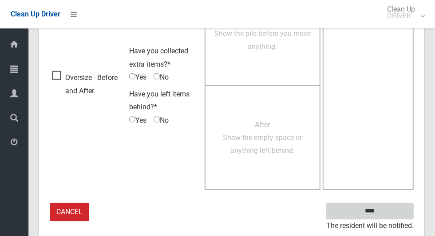
click at [386, 216] on input "****" at bounding box center [371, 211] width 88 height 16
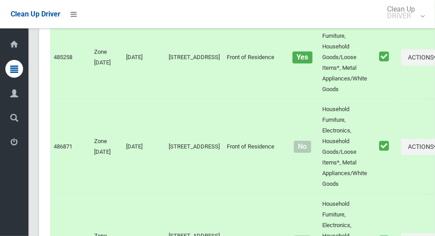
scroll to position [5800, 0]
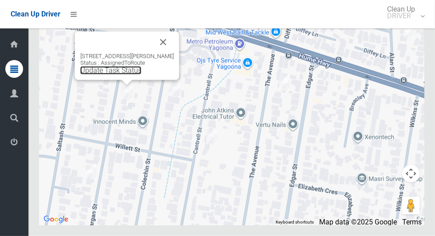
click at [121, 75] on link "Update Task Status" at bounding box center [110, 70] width 61 height 8
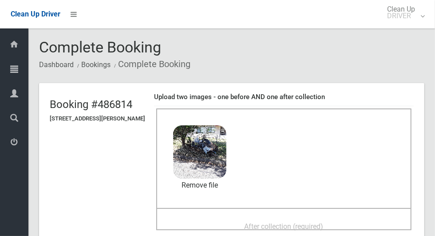
click at [308, 222] on span "After collection (required)" at bounding box center [284, 226] width 79 height 8
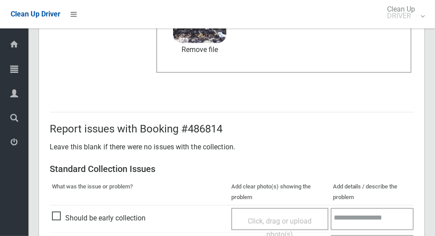
scroll to position [727, 0]
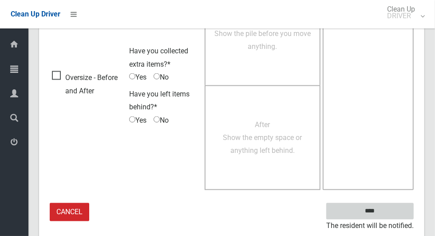
click at [396, 204] on input "****" at bounding box center [371, 211] width 88 height 16
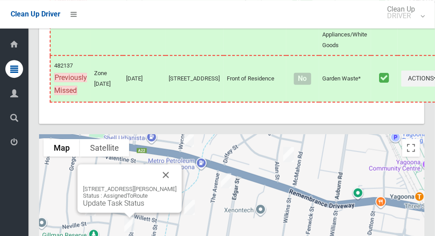
scroll to position [5800, 0]
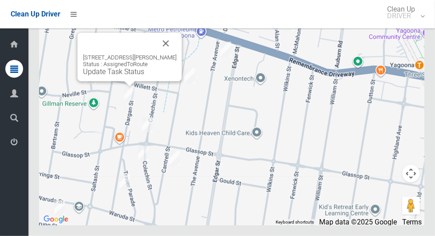
click at [133, 81] on div "24 Dargan Street, YAGOONA NSW 2199 Status : AssignedToRoute Update Task Status" at bounding box center [130, 57] width 104 height 48
click at [132, 76] on div "24 Dargan Street, YAGOONA NSW 2199 Status : AssignedToRoute Update Task Status" at bounding box center [130, 65] width 94 height 22
click at [133, 76] on link "Update Task Status" at bounding box center [113, 72] width 61 height 8
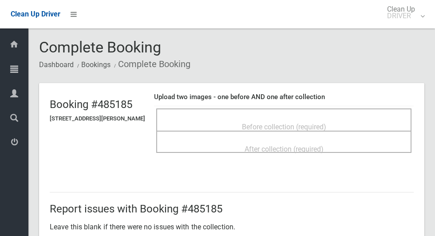
click at [339, 128] on div "Before collection (required)" at bounding box center [284, 126] width 236 height 16
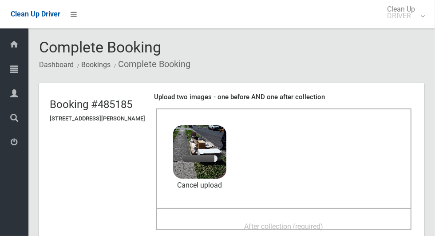
click at [281, 222] on span "After collection (required)" at bounding box center [284, 226] width 79 height 8
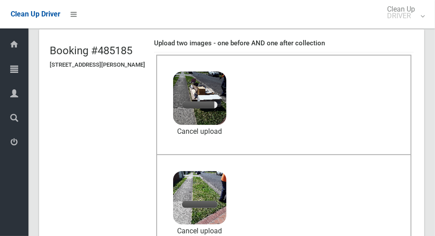
scroll to position [53, 0]
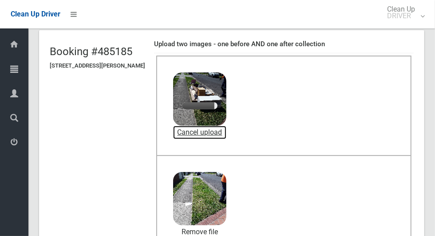
click at [219, 130] on link "Cancel upload" at bounding box center [199, 132] width 53 height 13
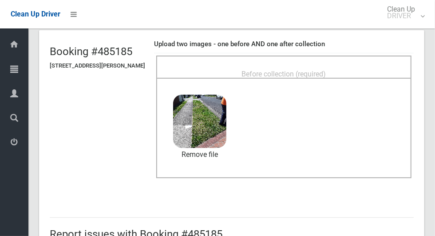
click at [310, 70] on span "Before collection (required)" at bounding box center [284, 74] width 84 height 8
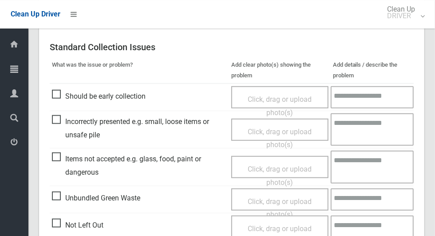
scroll to position [727, 0]
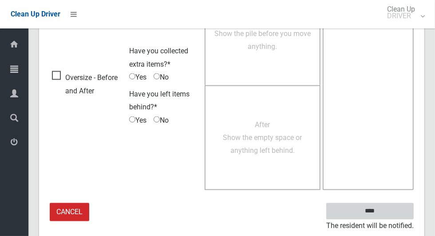
click at [397, 207] on input "****" at bounding box center [371, 211] width 88 height 16
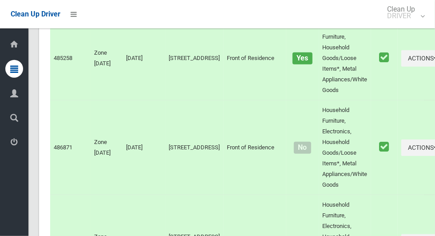
scroll to position [5800, 0]
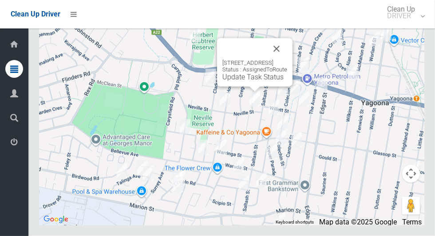
click at [287, 60] on button "Close" at bounding box center [276, 48] width 21 height 21
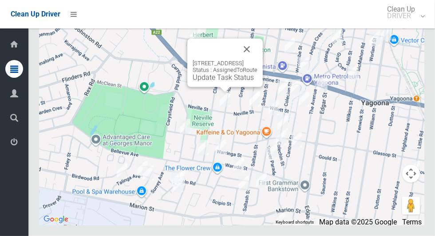
click at [258, 60] on button "Close" at bounding box center [246, 49] width 21 height 21
